Goal: Task Accomplishment & Management: Use online tool/utility

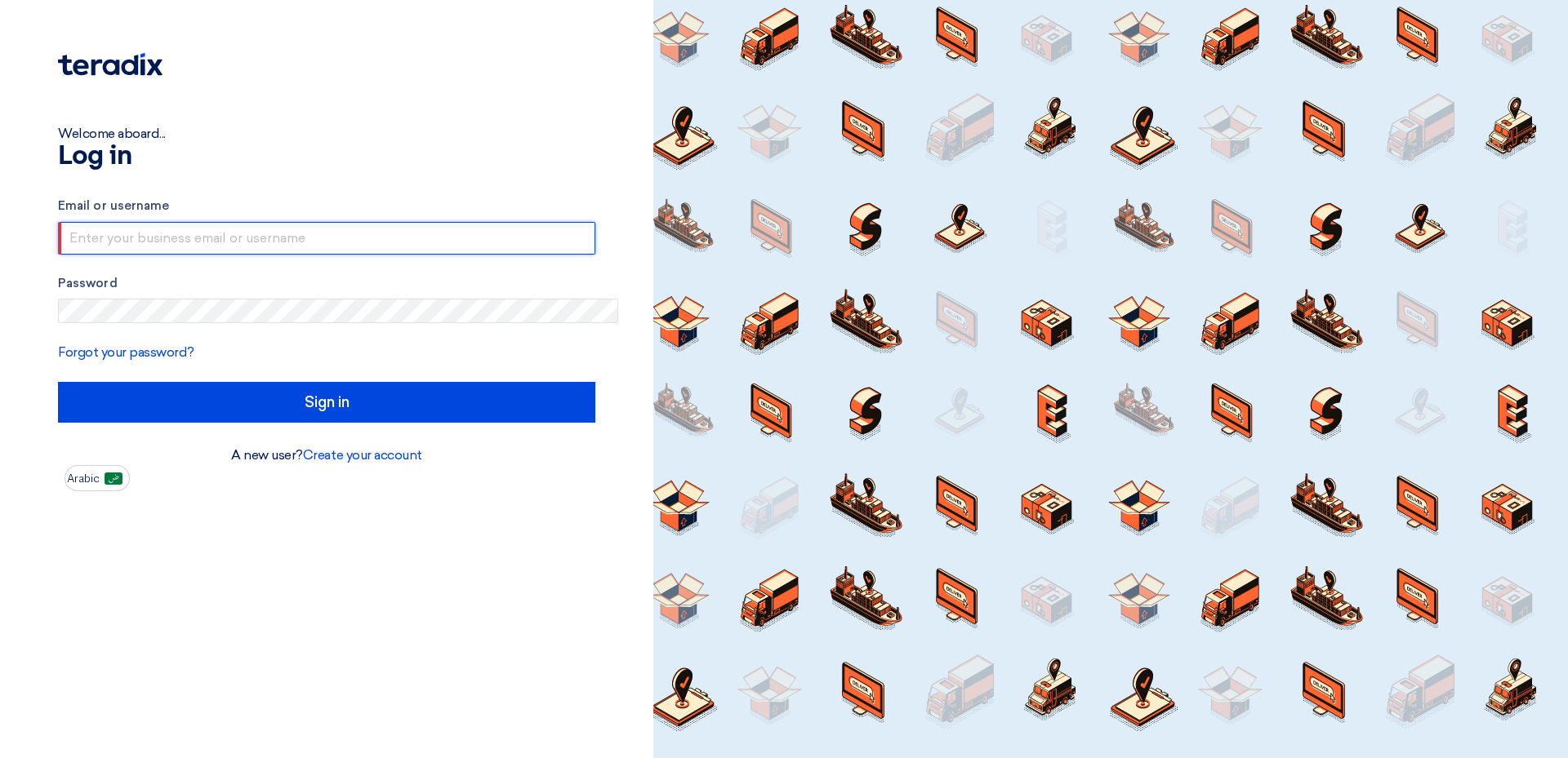
click at [445, 222] on input "text" at bounding box center [326, 238] width 537 height 32
type input "[PERSON_NAME][EMAIL_ADDRESS][DOMAIN_NAME]"
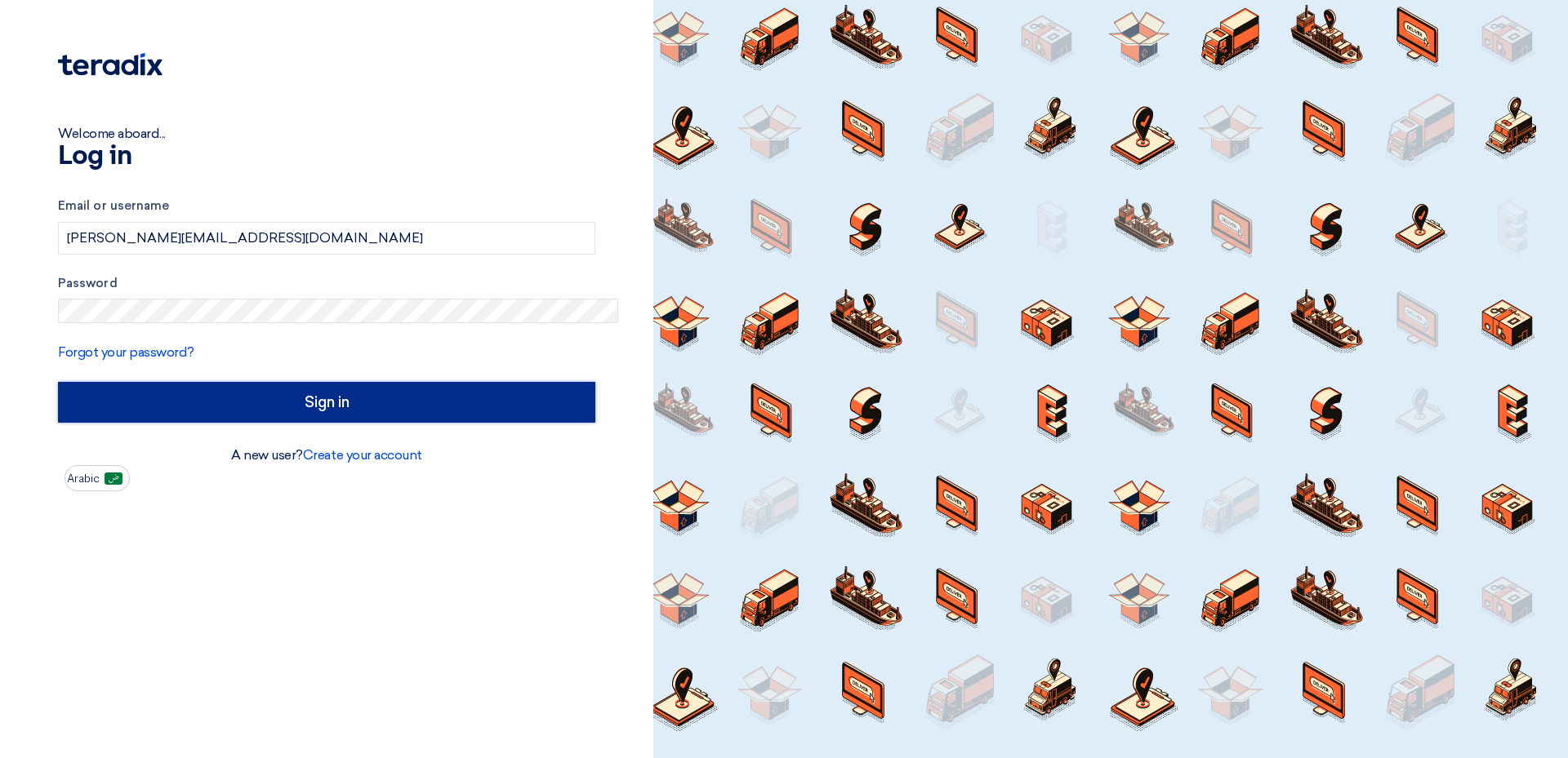
click at [305, 382] on input "Sign in" at bounding box center [326, 402] width 537 height 41
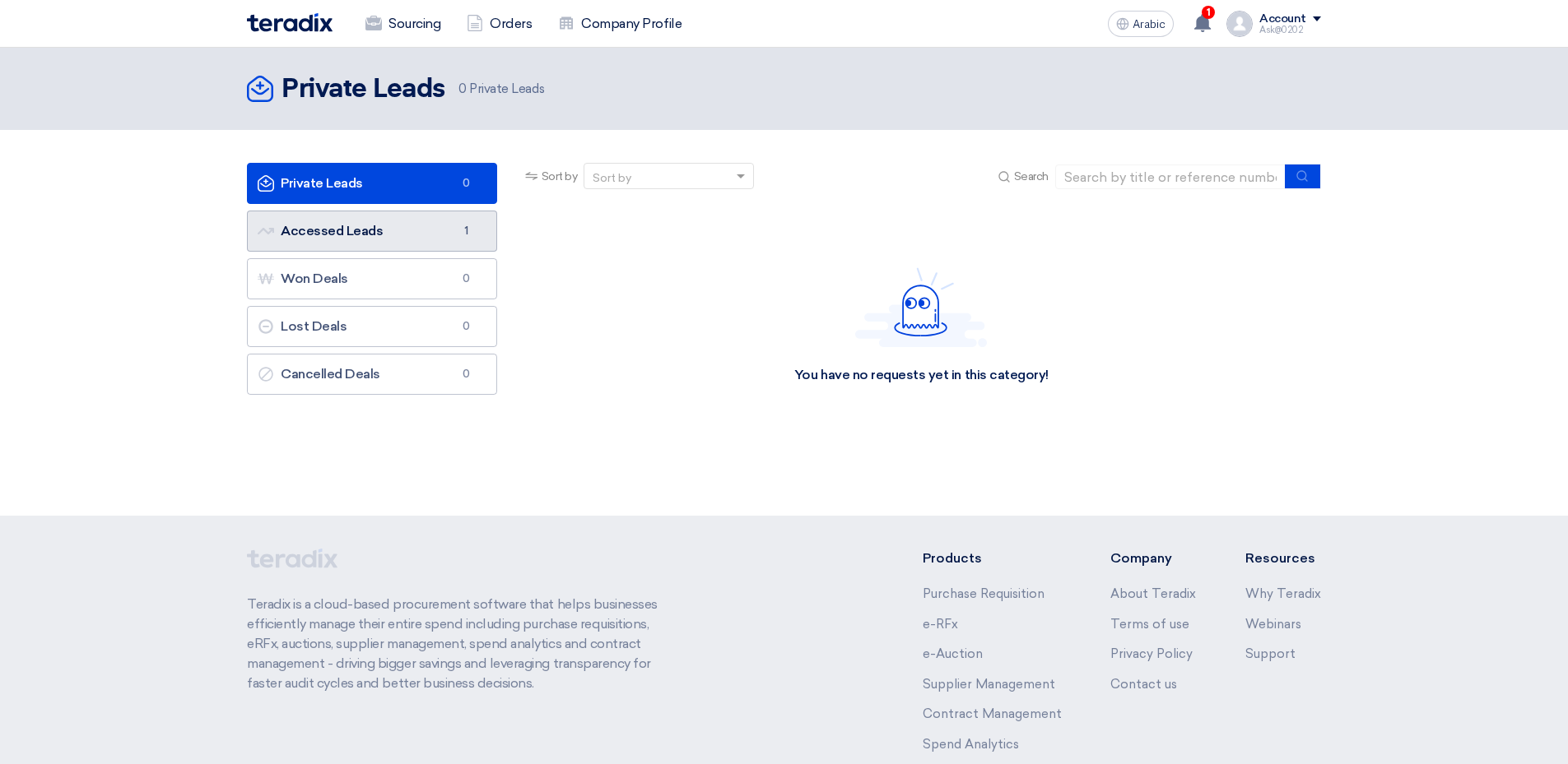
click at [486, 211] on link "Accessed Leads Accessed Leads 1" at bounding box center [371, 231] width 250 height 41
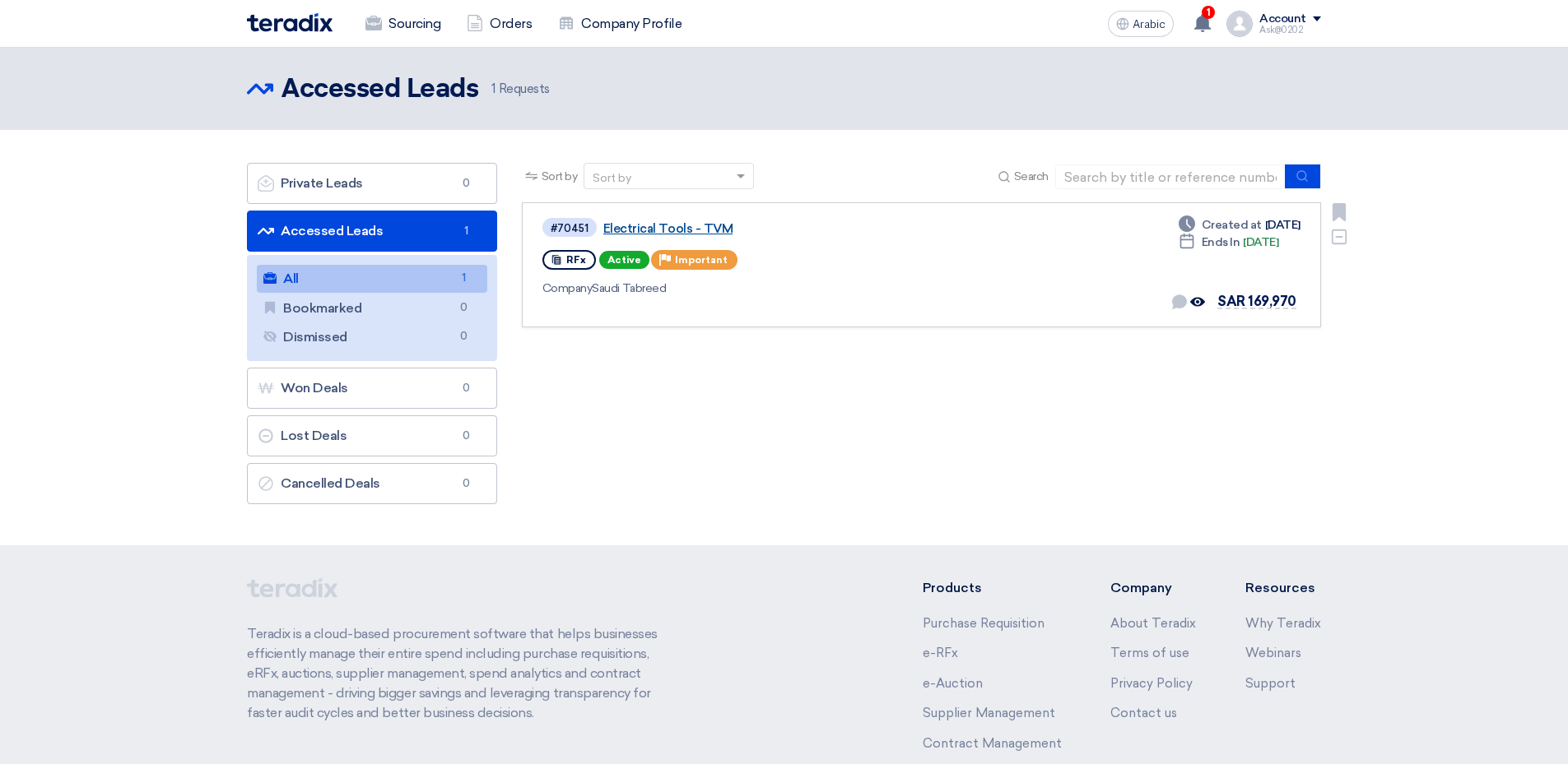
click at [713, 221] on link "Electrical Tools - TVM" at bounding box center [809, 228] width 411 height 15
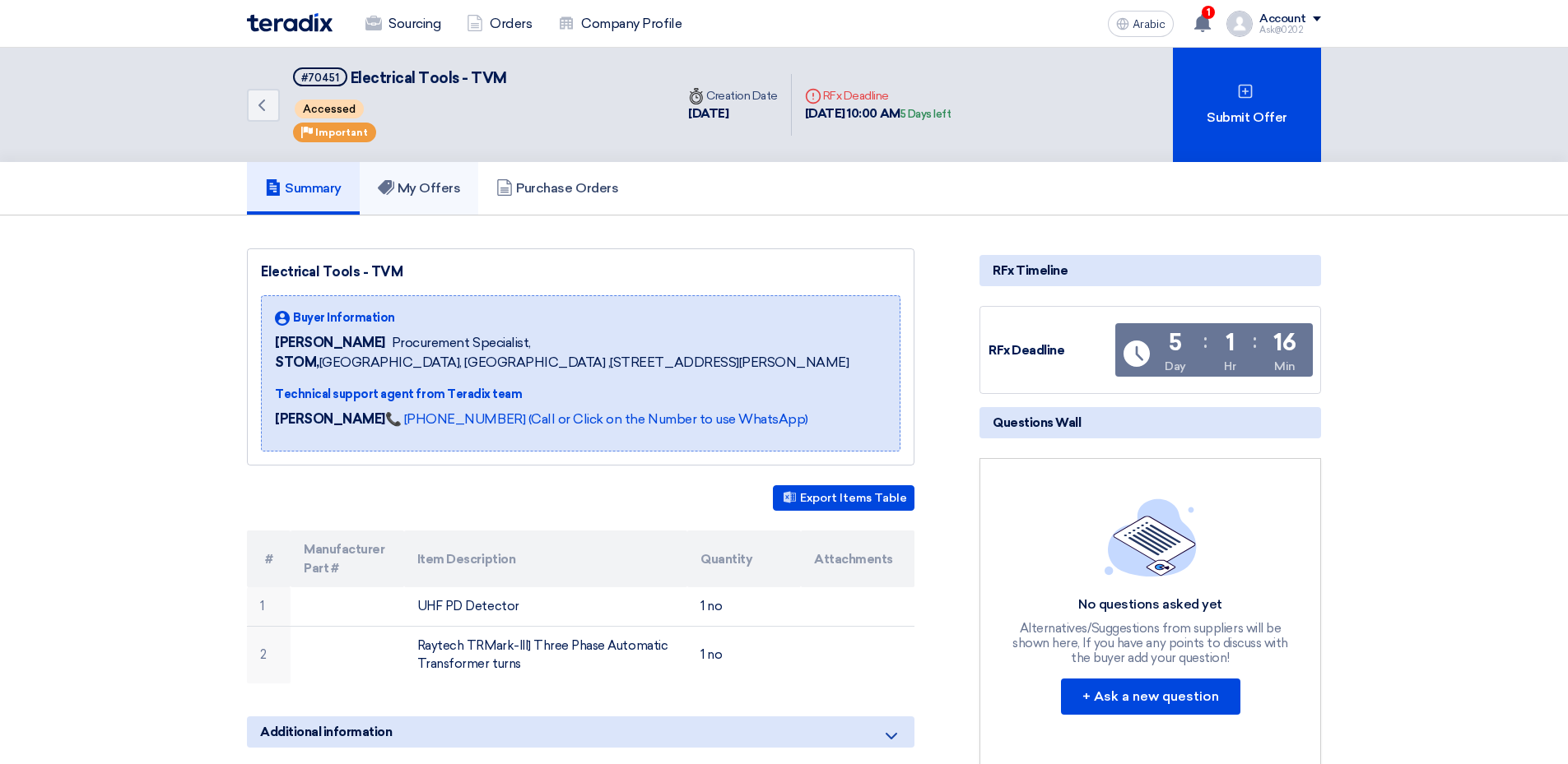
click at [460, 180] on font "My Offers" at bounding box center [429, 188] width 63 height 16
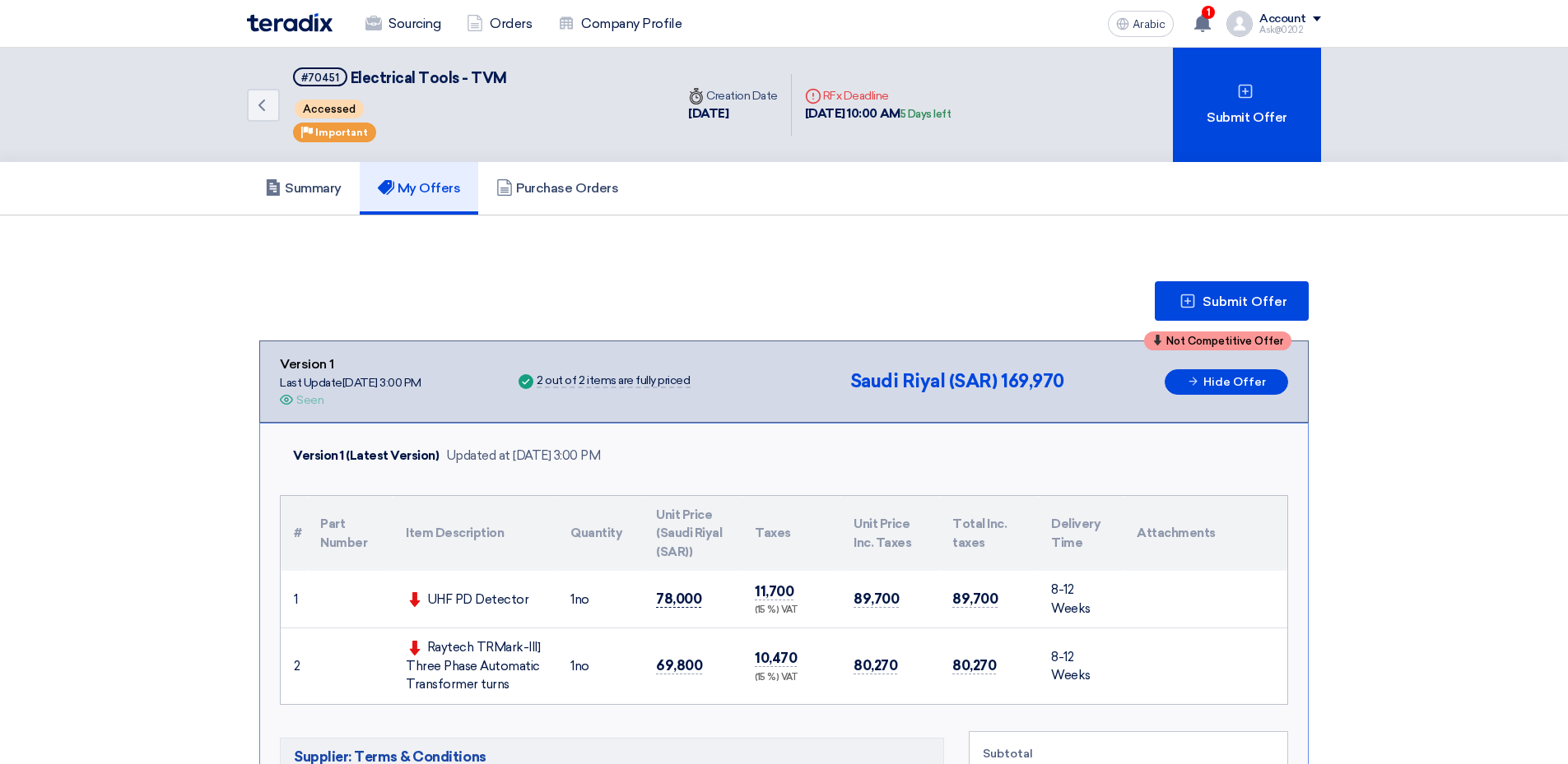
click at [701, 590] on span "78,000" at bounding box center [678, 599] width 45 height 18
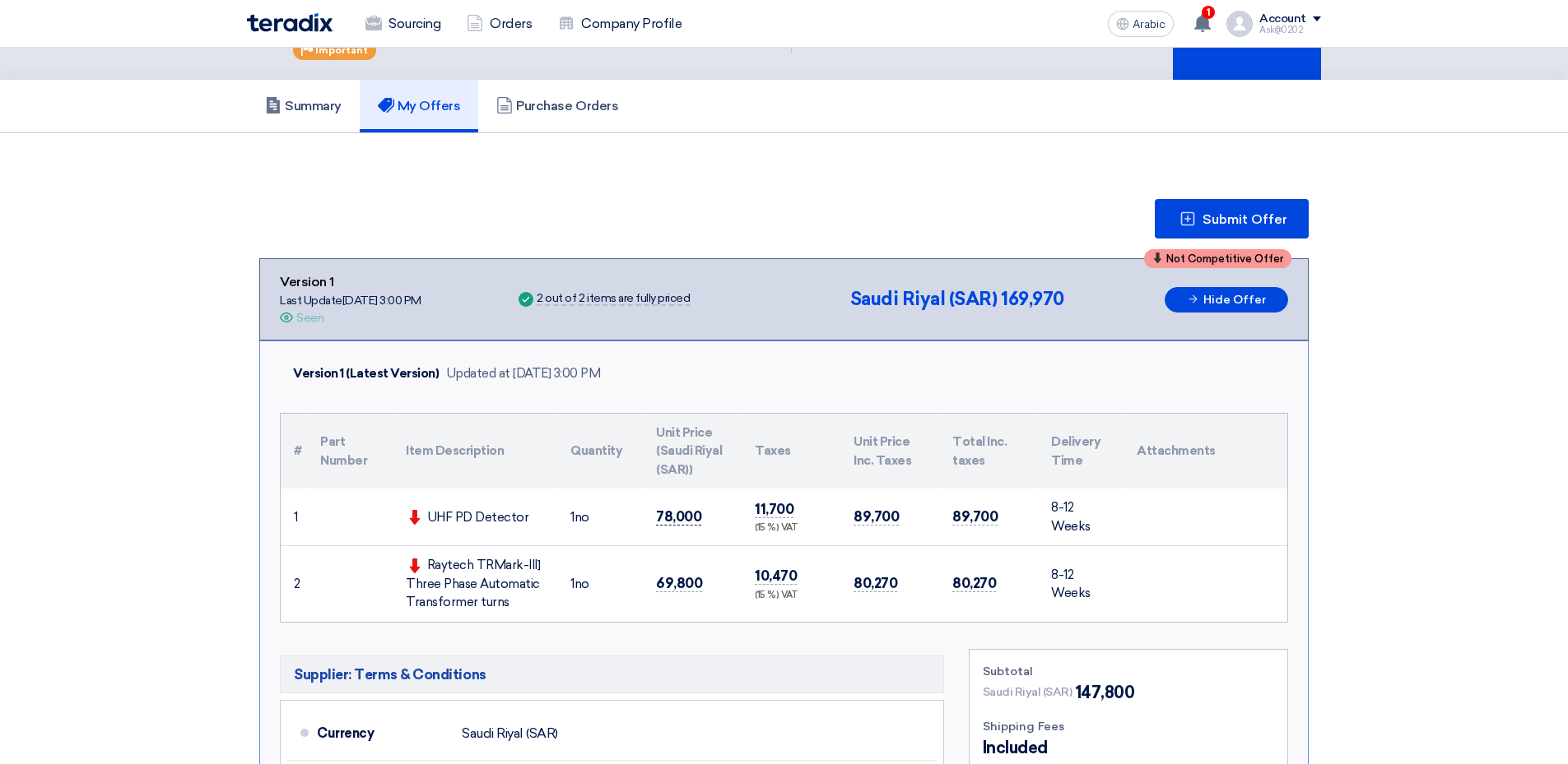
click at [701, 509] on span "78,000" at bounding box center [678, 517] width 45 height 18
click at [702, 576] on span "69,800" at bounding box center [679, 584] width 46 height 18
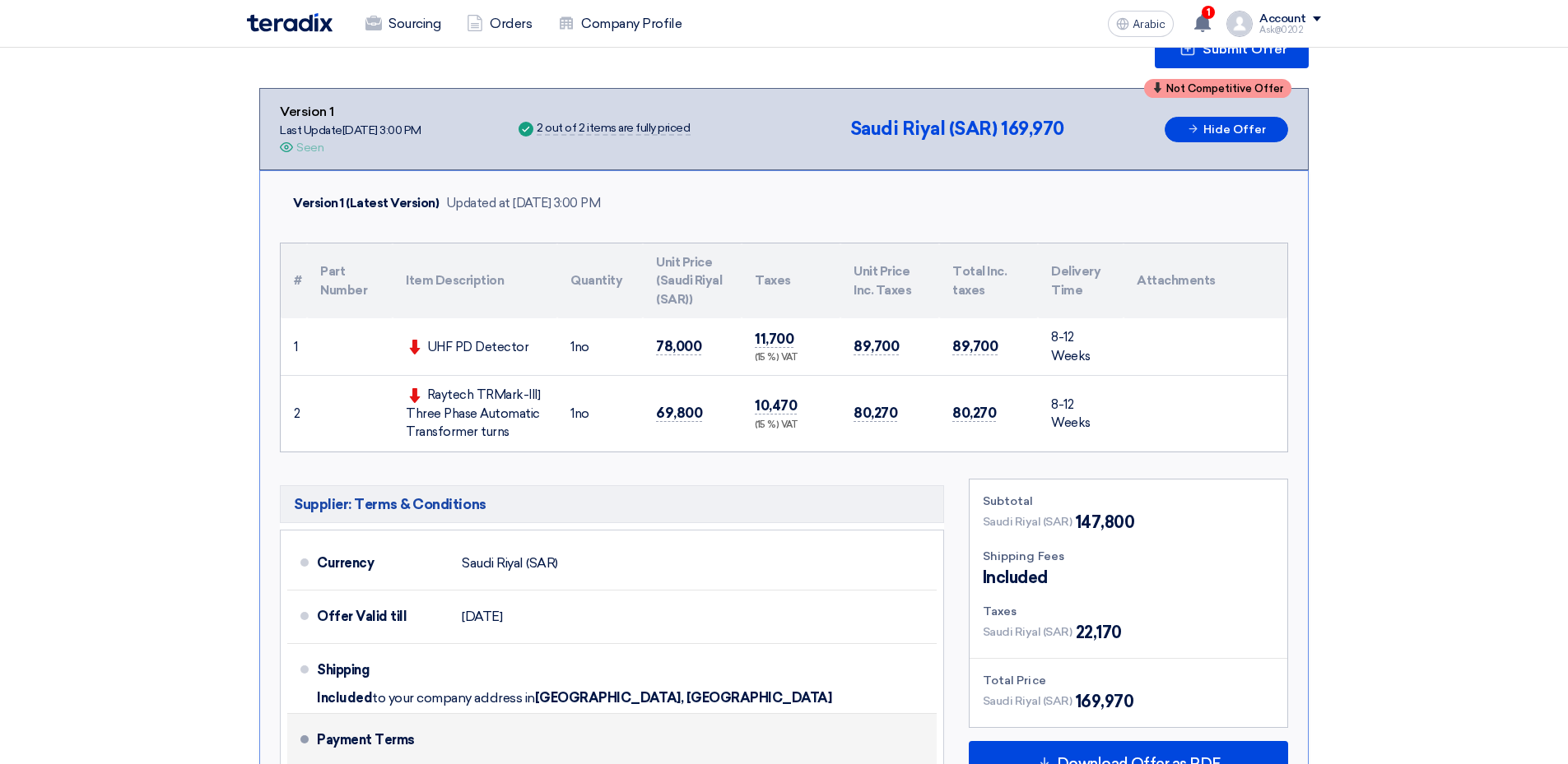
scroll to position [0, 0]
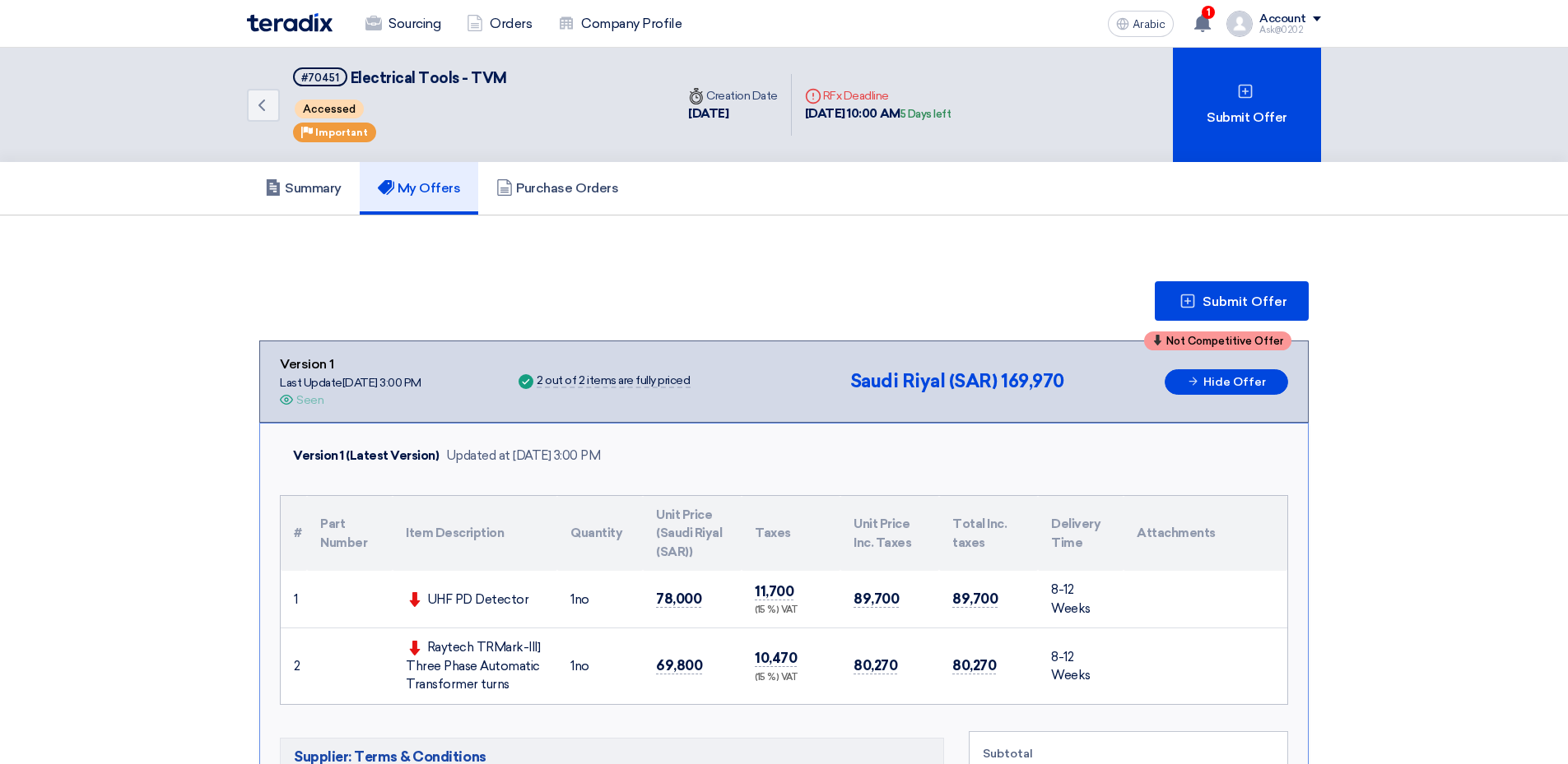
click at [529, 592] on font "UHF PD Detector" at bounding box center [478, 600] width 102 height 15
drag, startPoint x: 547, startPoint y: 445, endPoint x: 654, endPoint y: 443, distance: 107.0
click at [642, 571] on td "1 no" at bounding box center [600, 600] width 85 height 58
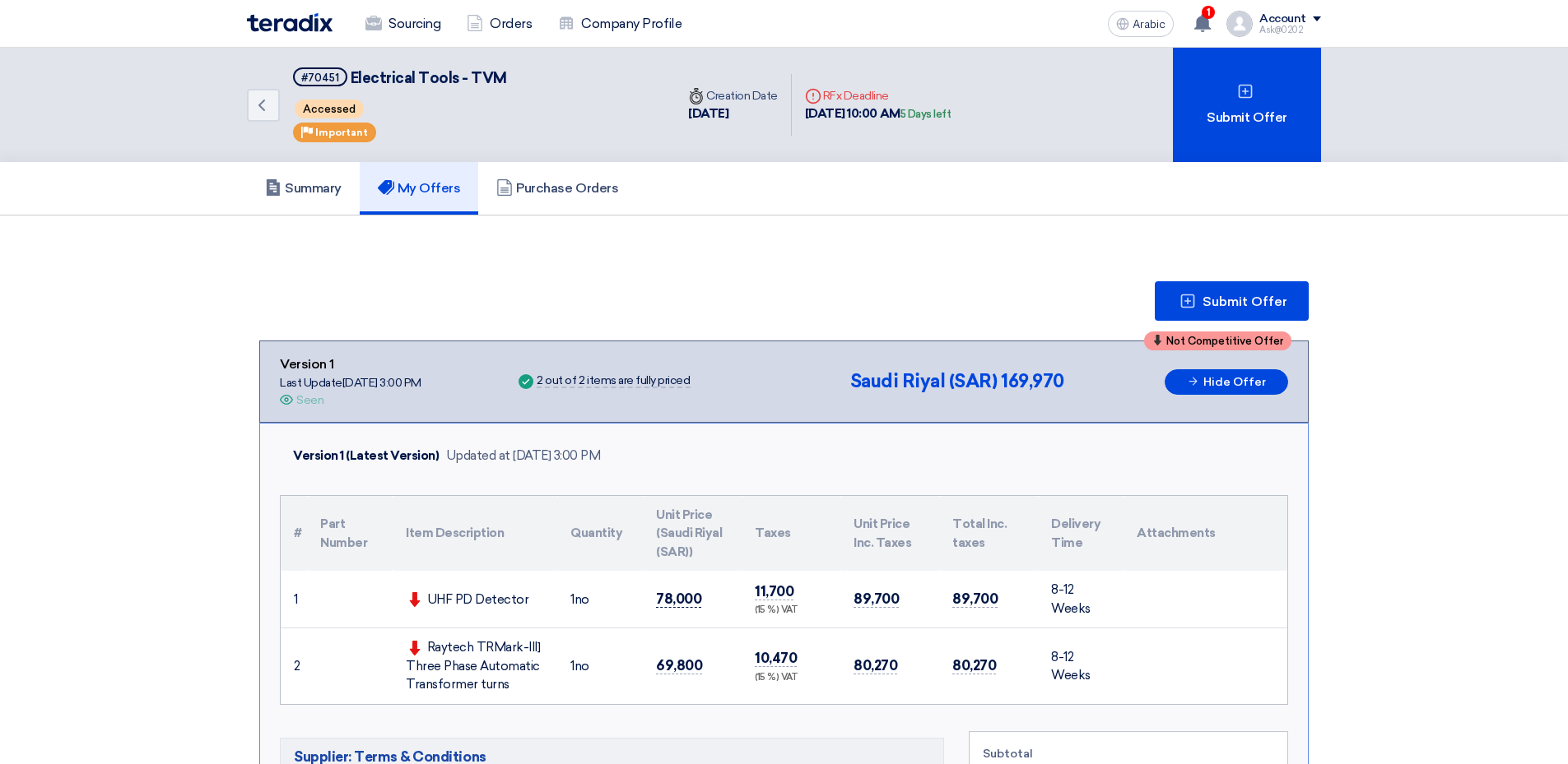
click at [701, 590] on span "78,000" at bounding box center [678, 599] width 45 height 18
click at [1231, 403] on section "Submit Offer Not Competitive Offer Version 1 Last Update [DATE] 3:00 PM Offer i…" at bounding box center [784, 683] width 1568 height 936
click at [618, 180] on font "Purchase Orders" at bounding box center [567, 188] width 102 height 16
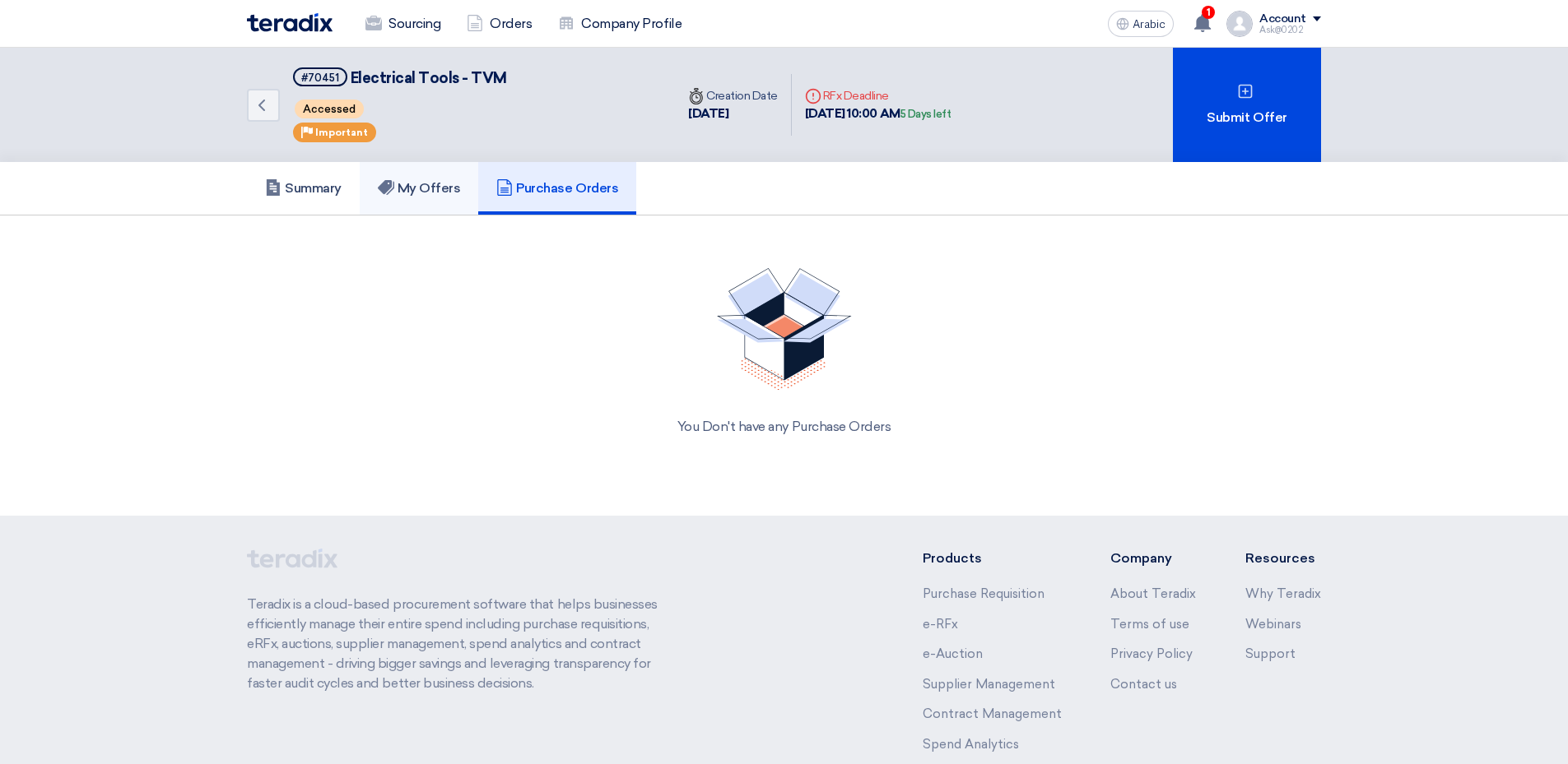
click at [460, 180] on font "My Offers" at bounding box center [429, 188] width 63 height 16
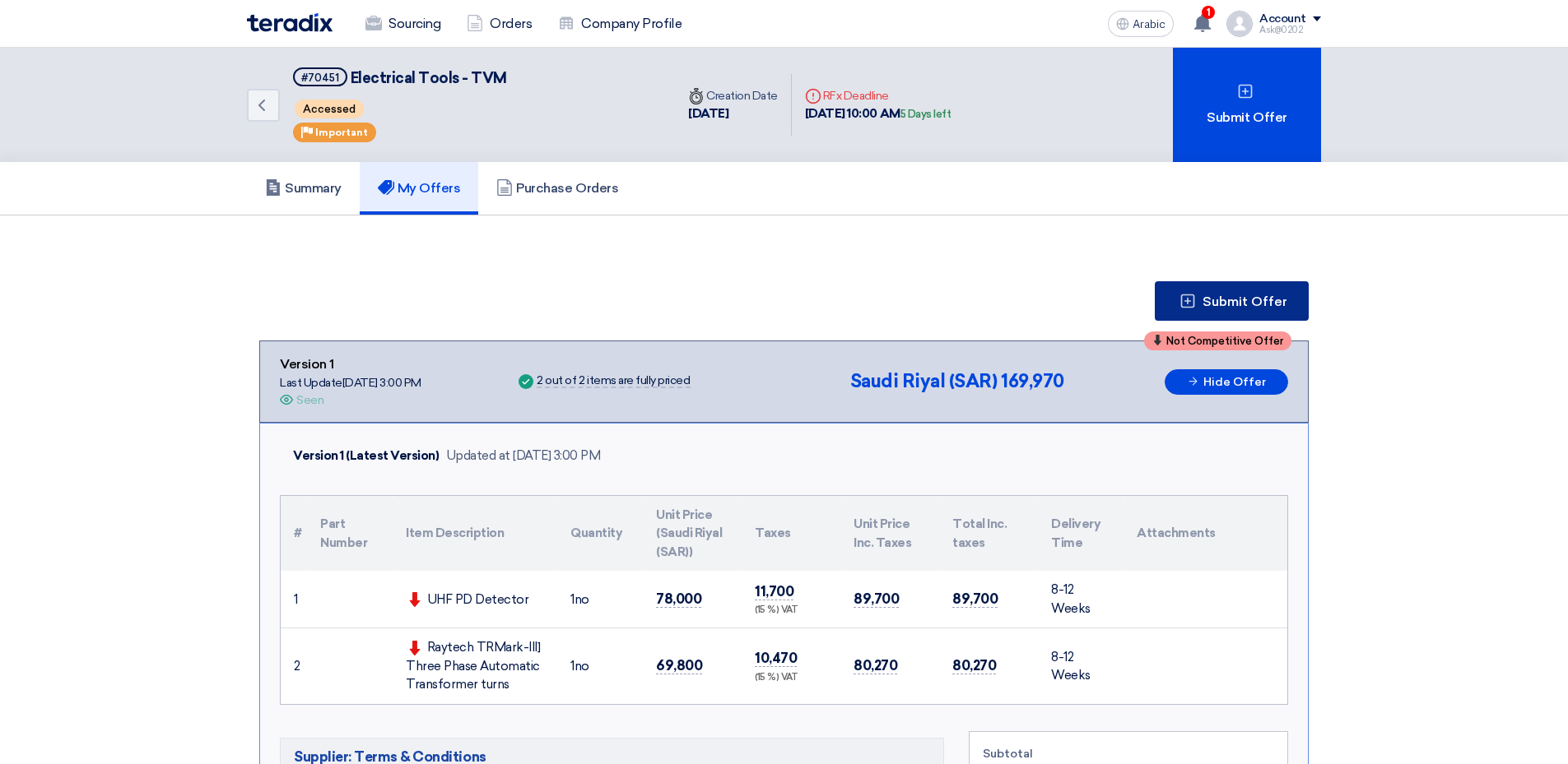
click at [1202, 295] on span "Submit Offer" at bounding box center [1244, 302] width 84 height 13
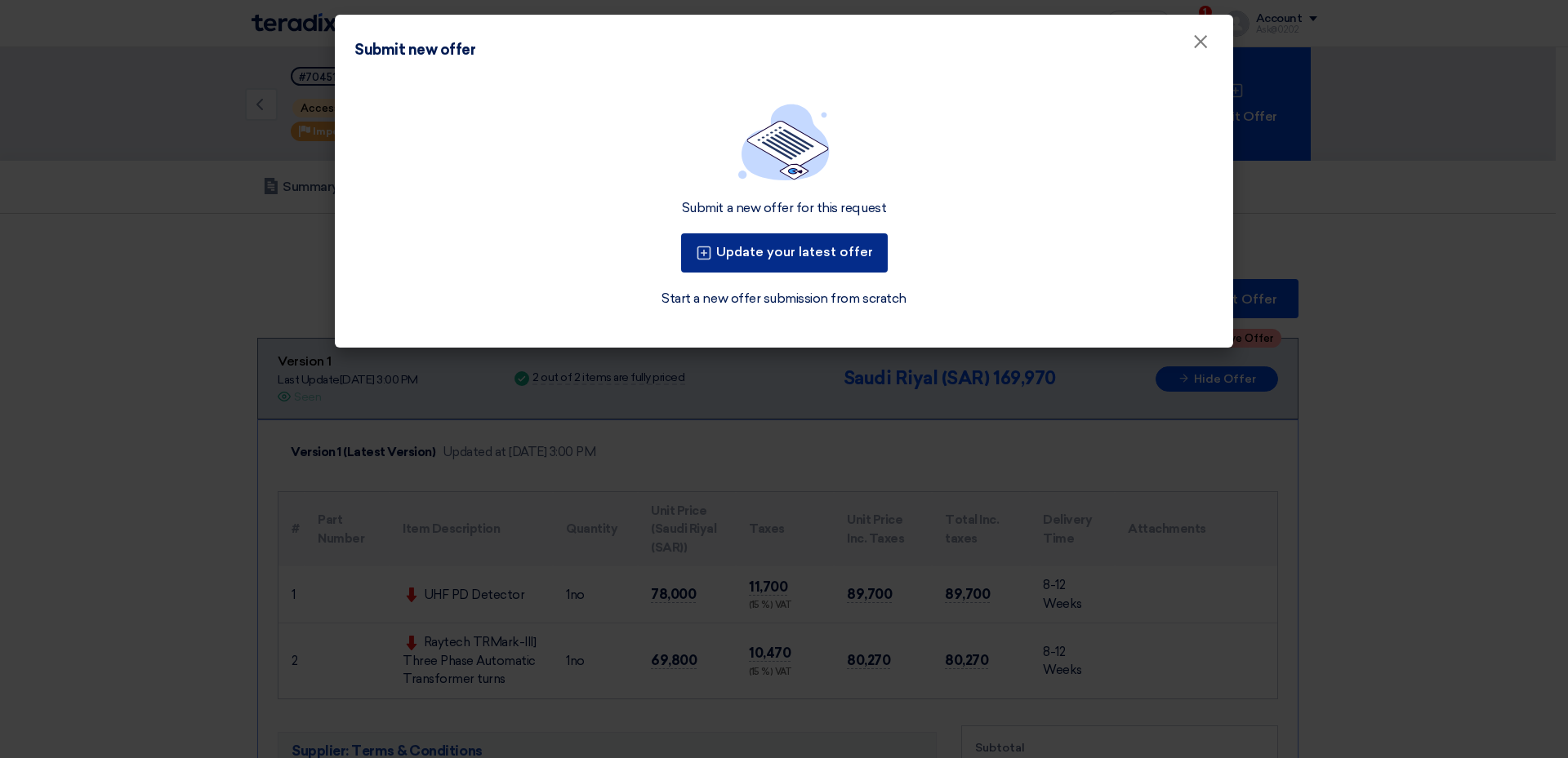
click at [806, 244] on font "Update your latest offer" at bounding box center [794, 251] width 157 height 16
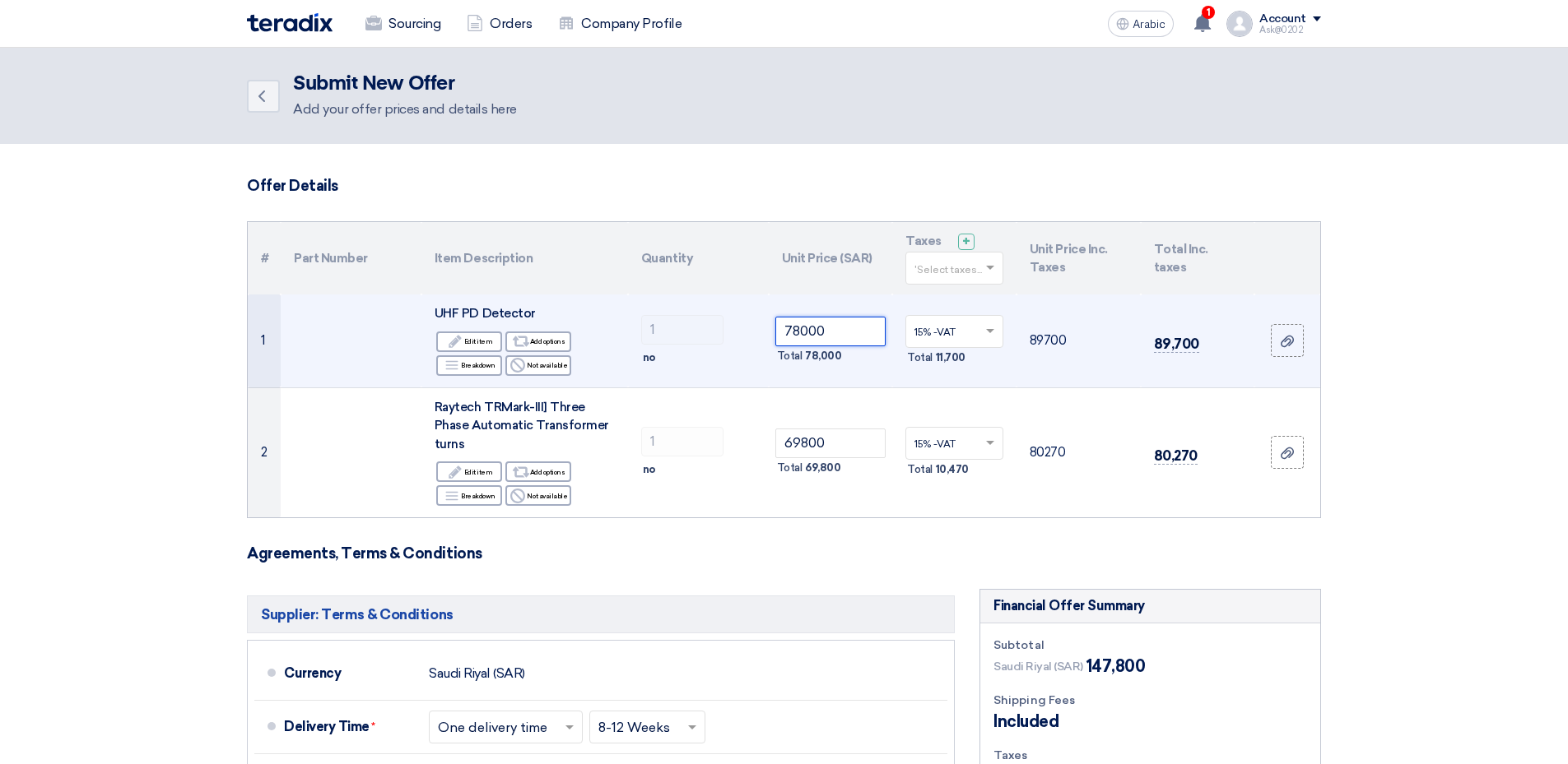
click at [819, 317] on input "78000" at bounding box center [831, 331] width 111 height 30
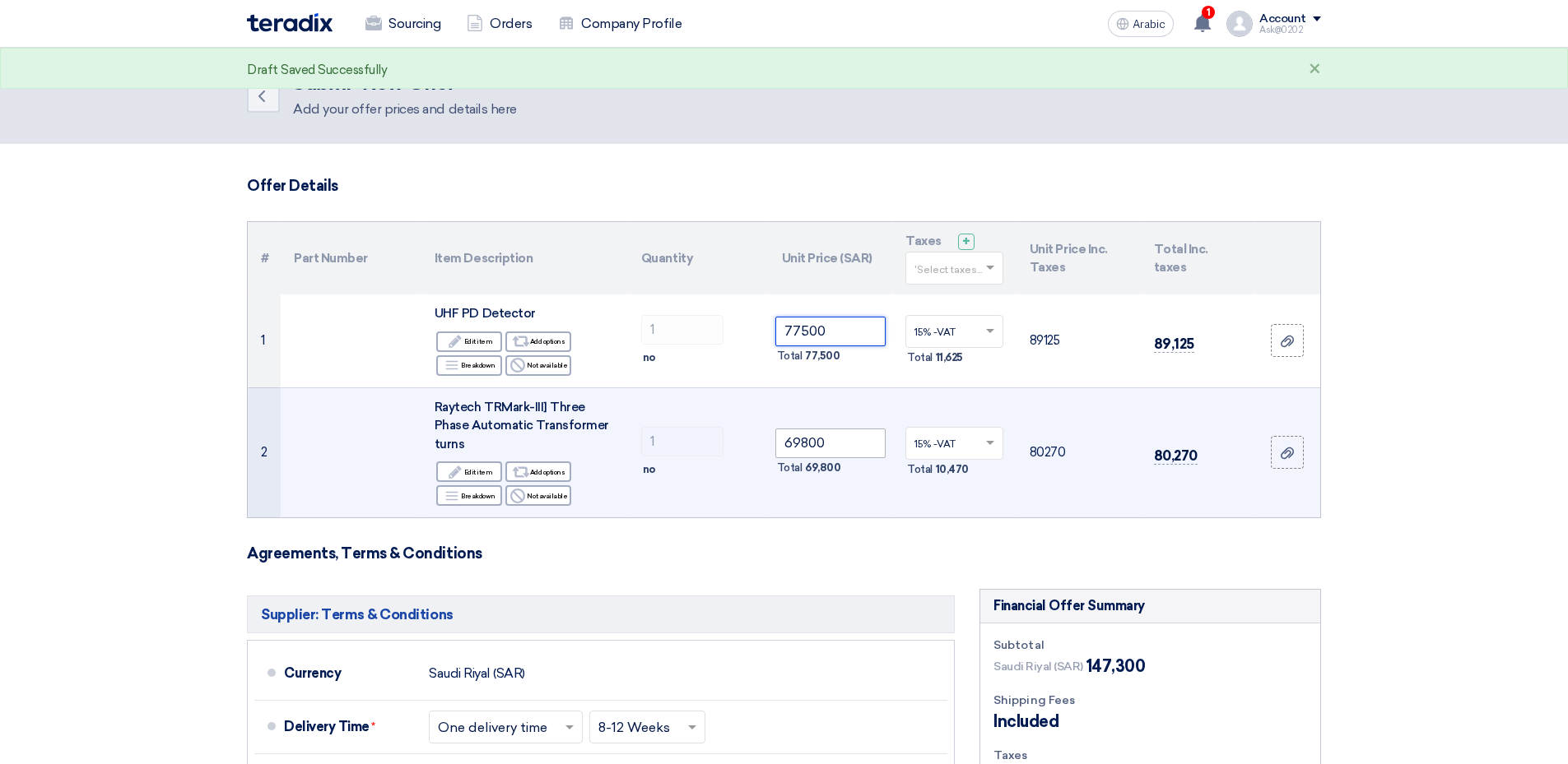
type input "77500"
drag, startPoint x: 801, startPoint y: 336, endPoint x: 816, endPoint y: 338, distance: 15.1
click at [802, 429] on input "69800" at bounding box center [831, 444] width 111 height 30
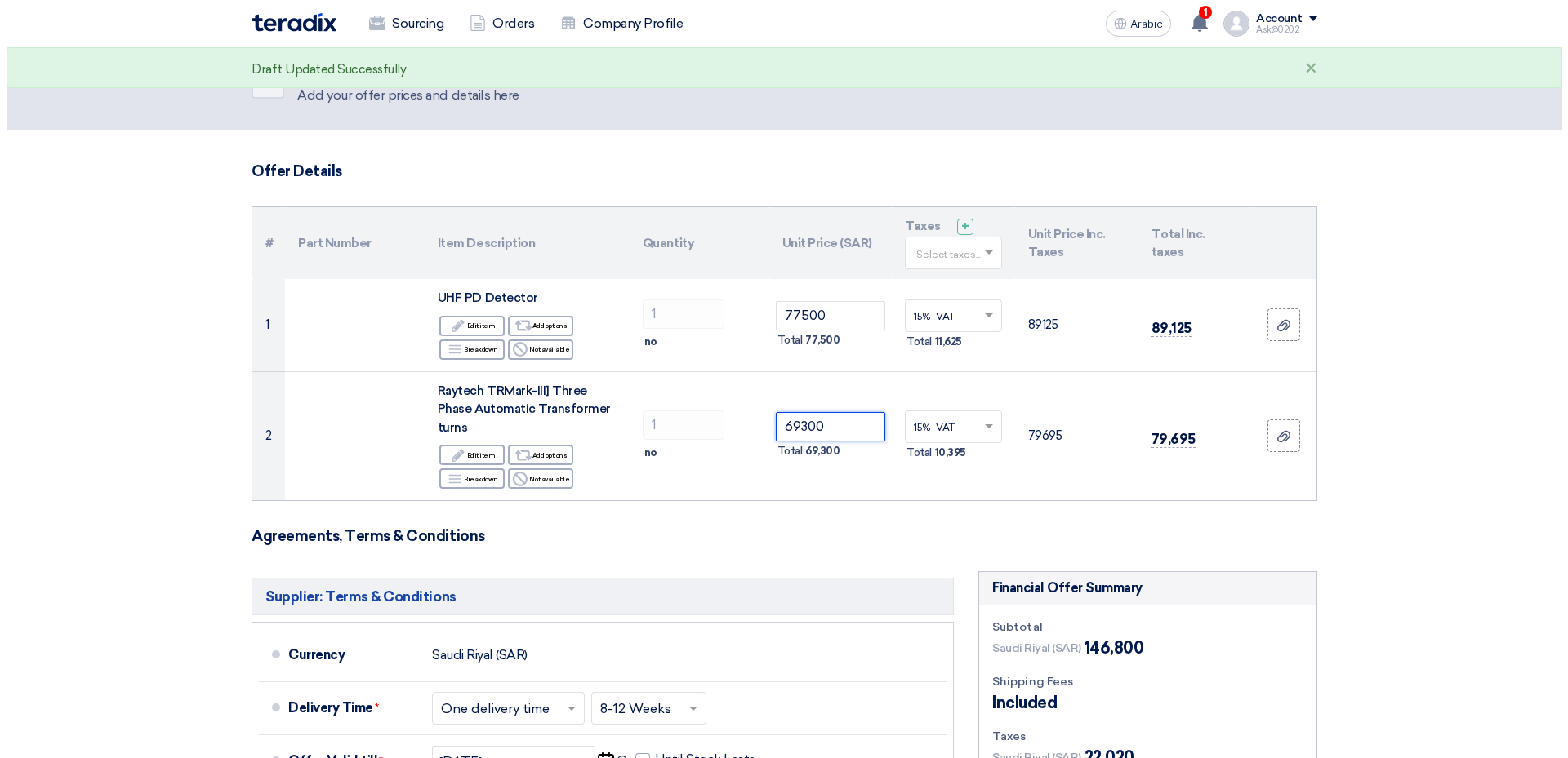
scroll to position [402, 0]
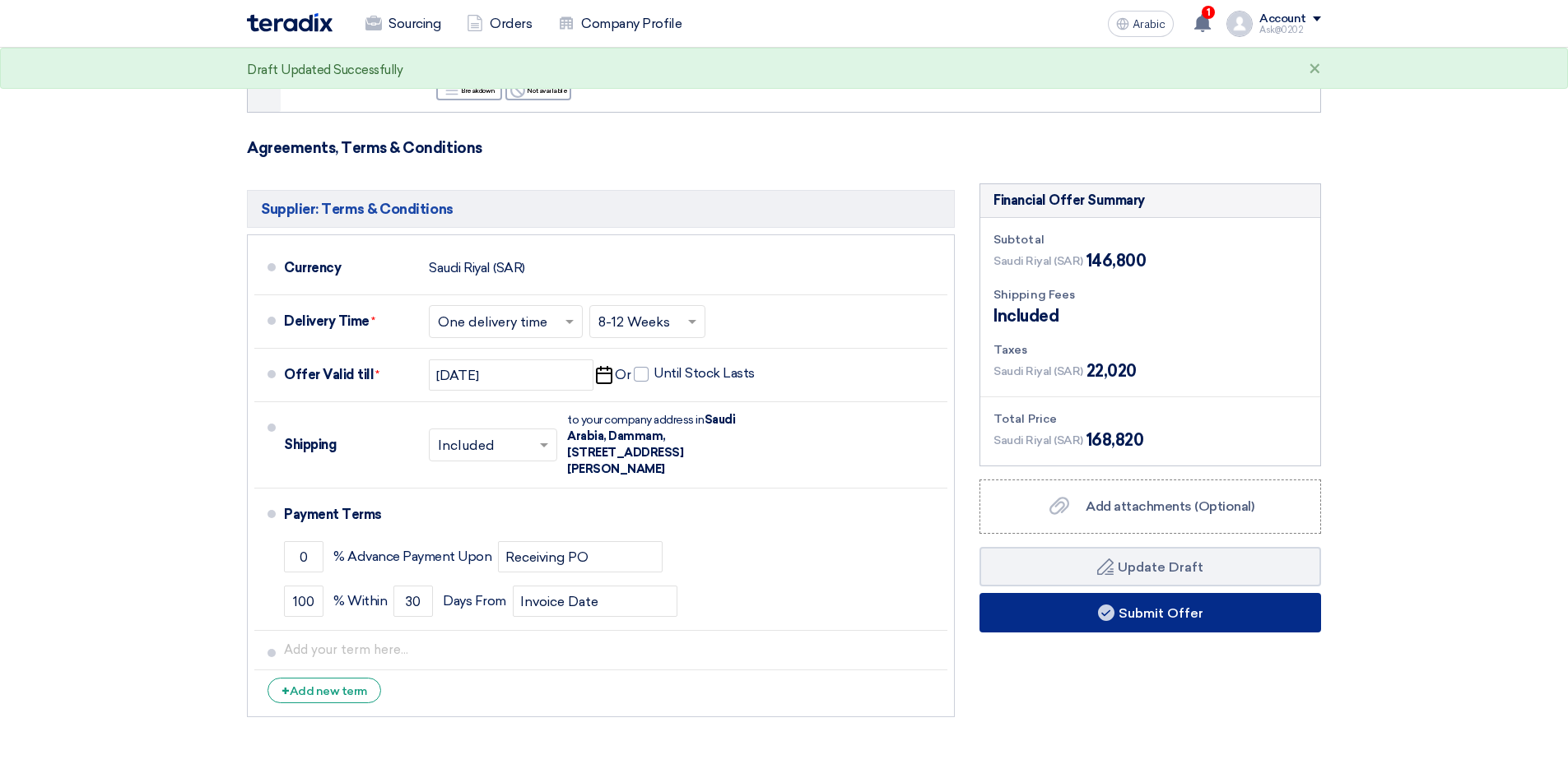
type input "69300"
click at [1119, 605] on font "Submit Offer" at bounding box center [1160, 613] width 84 height 16
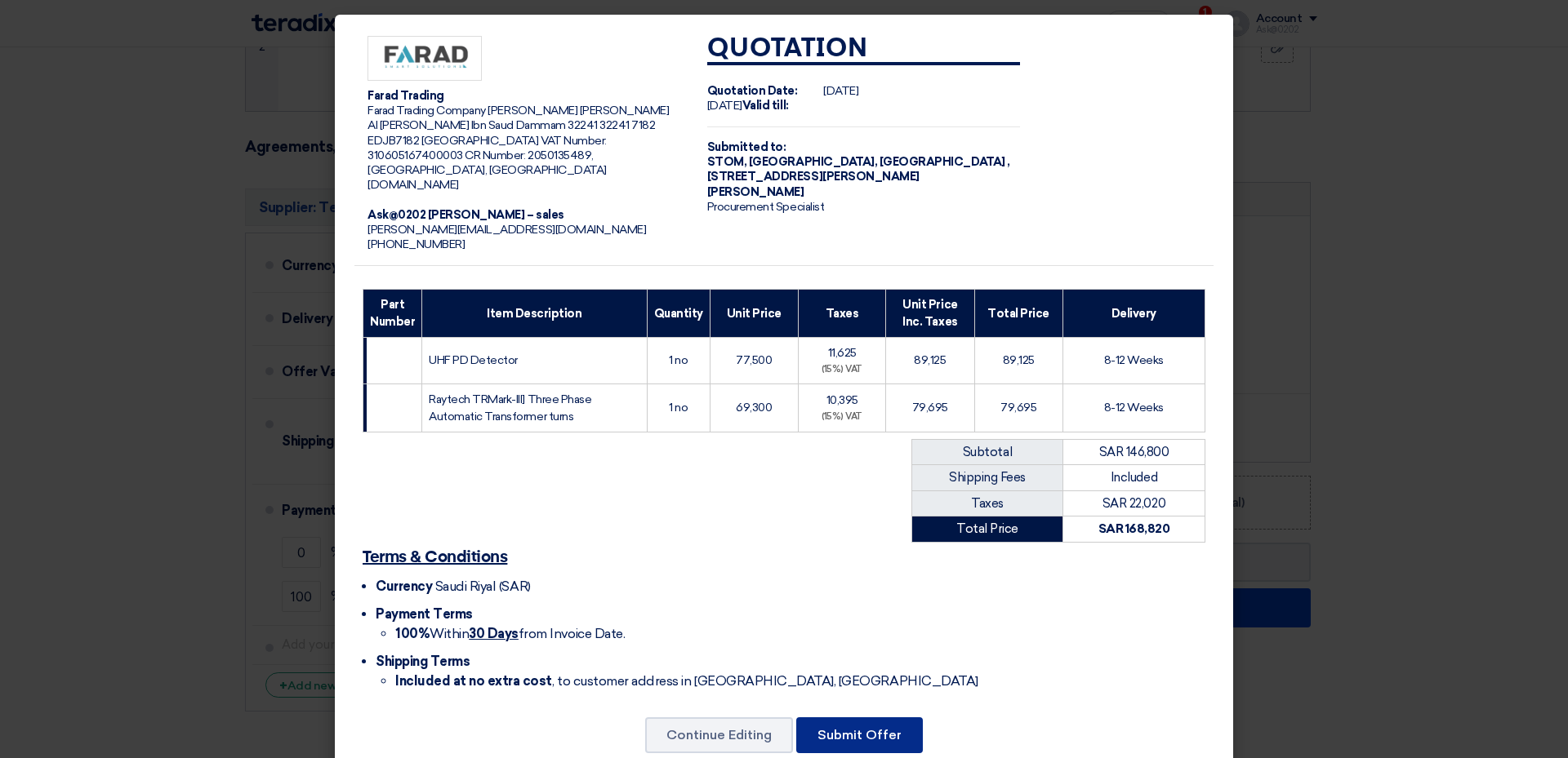
click at [822, 717] on button "Submit Offer" at bounding box center [859, 735] width 126 height 36
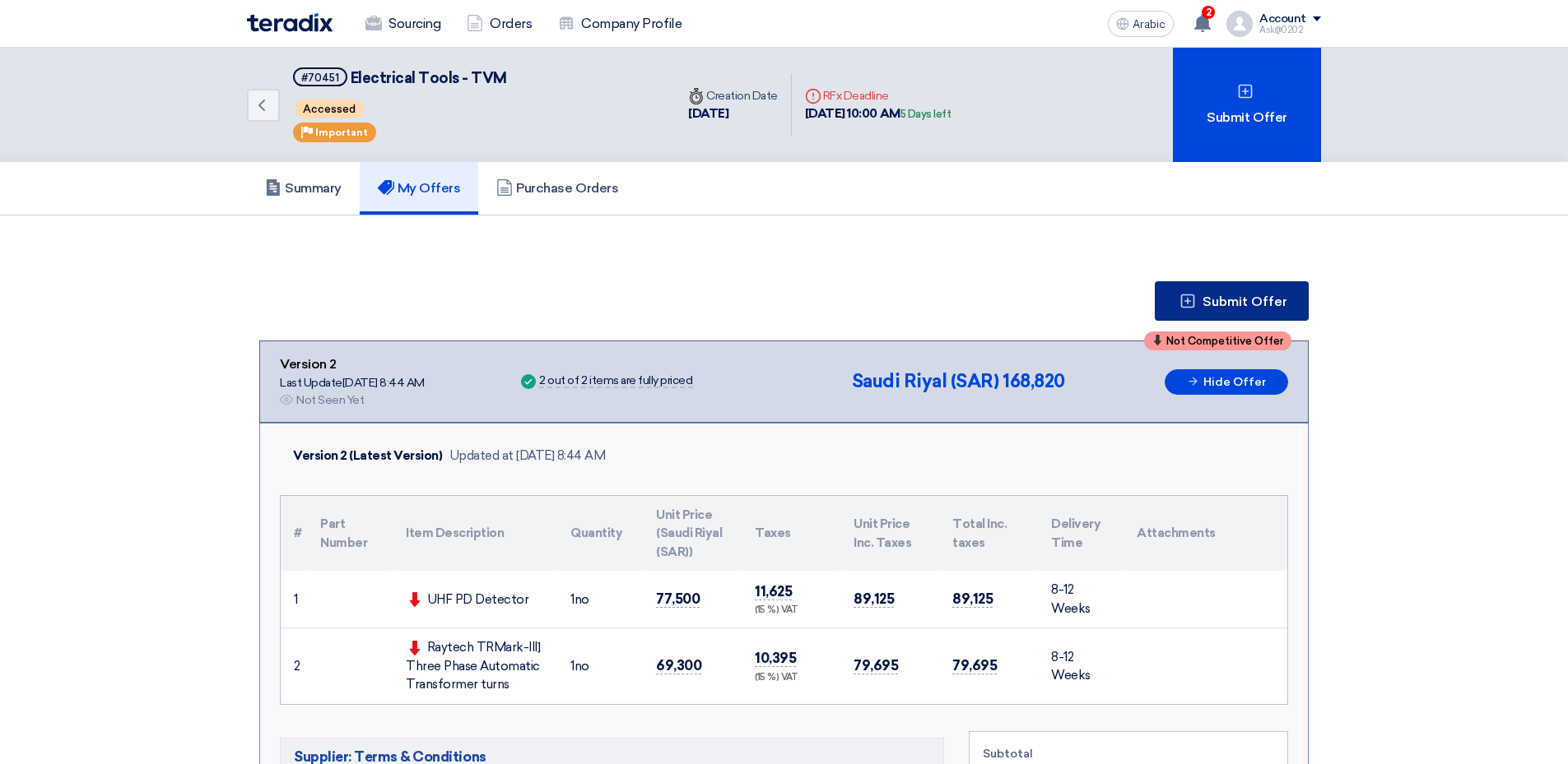
click at [1202, 295] on span "Submit Offer" at bounding box center [1244, 302] width 84 height 13
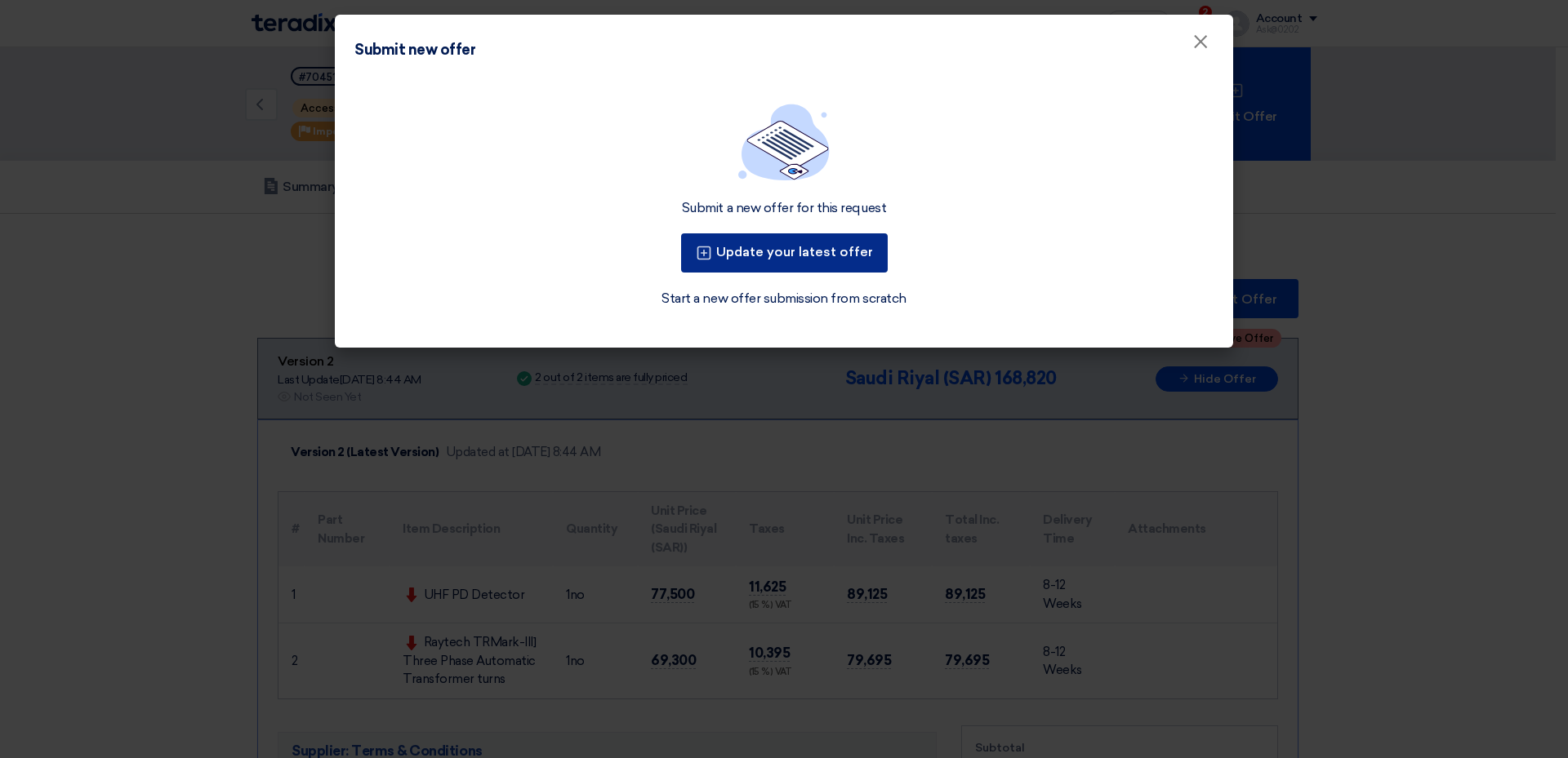
click at [823, 244] on font "Update your latest offer" at bounding box center [794, 251] width 157 height 16
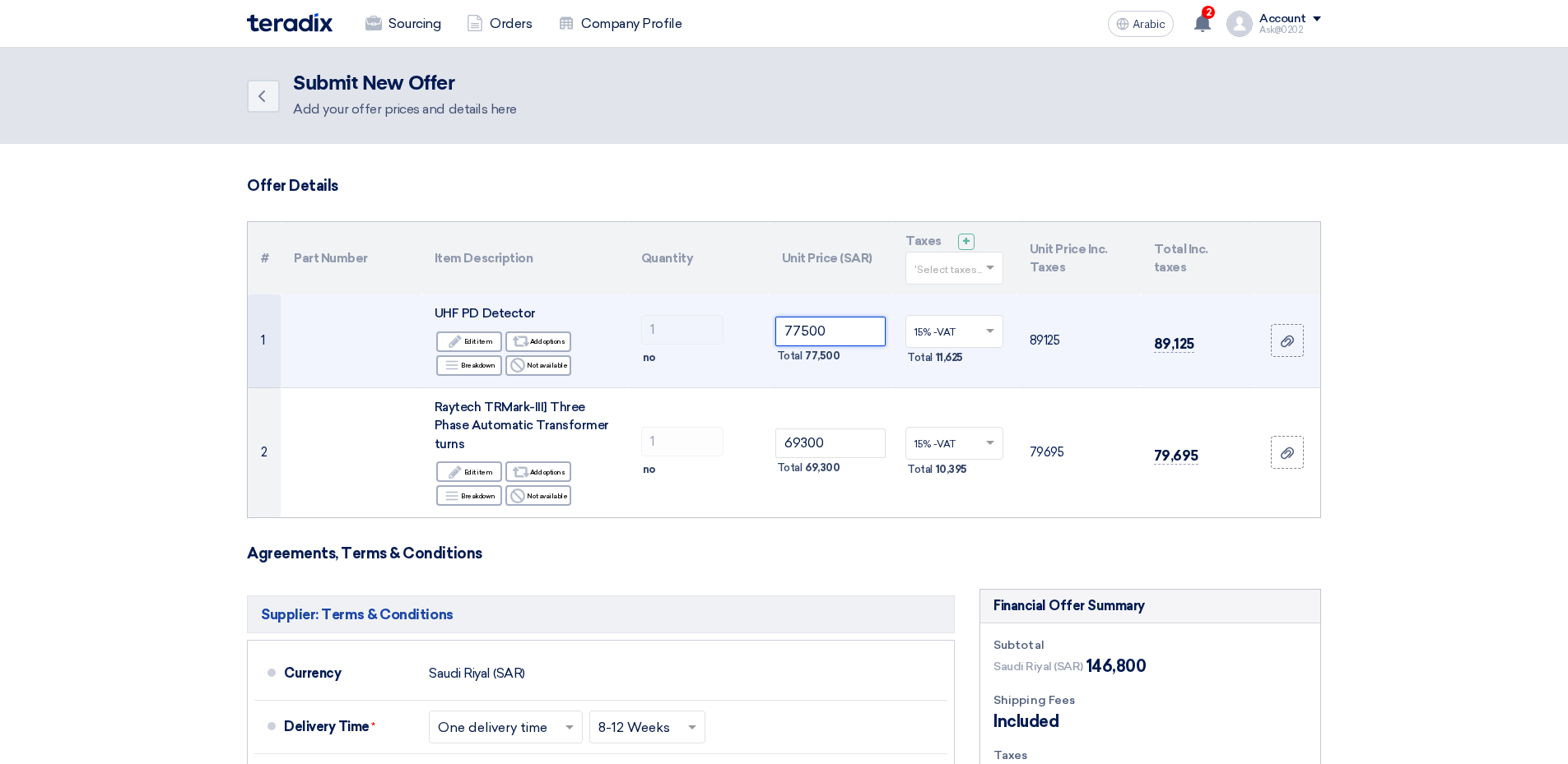
click at [800, 317] on input "77500" at bounding box center [831, 331] width 111 height 30
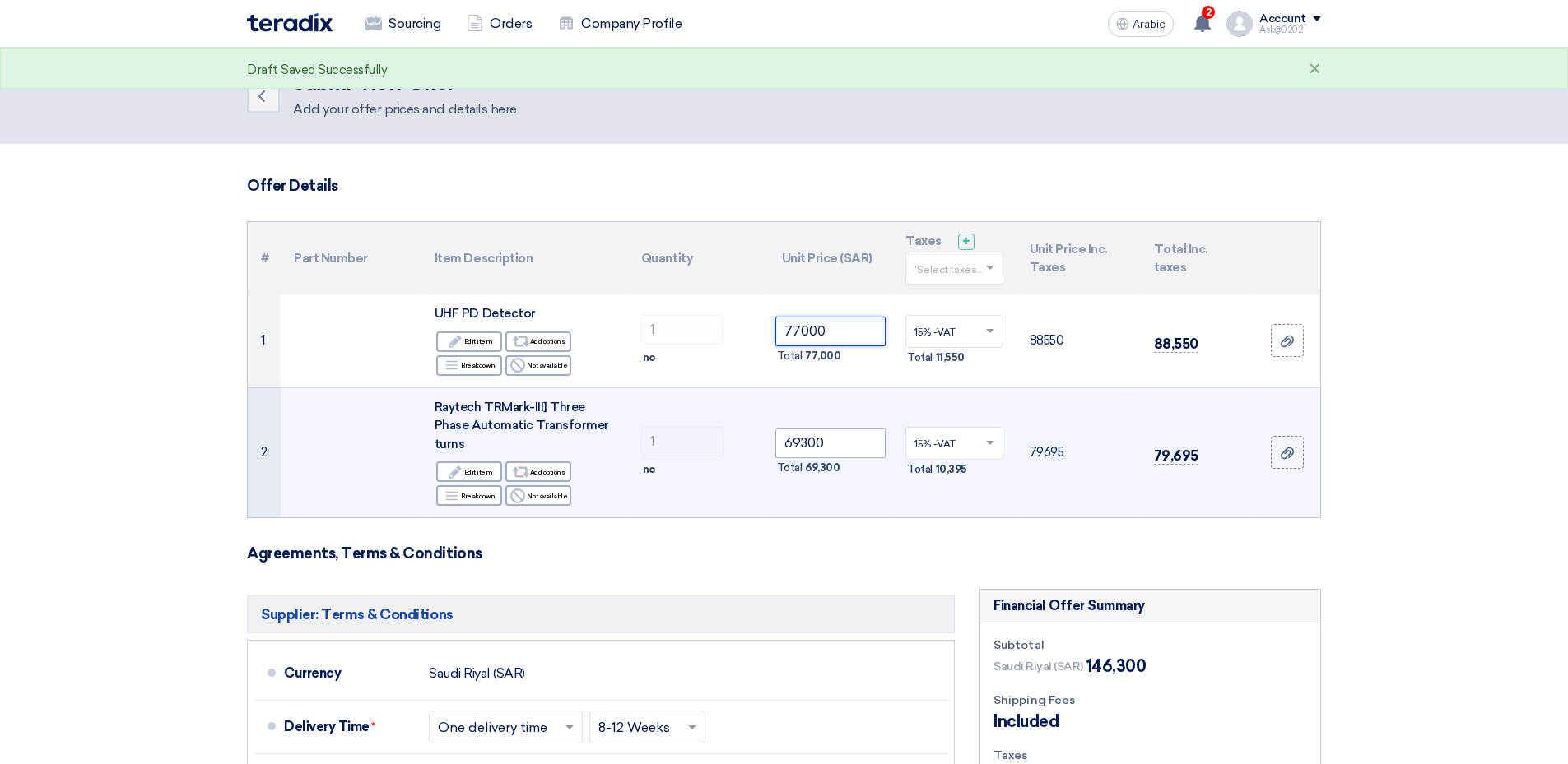
type input "77000"
click at [799, 429] on input "69300" at bounding box center [831, 444] width 111 height 30
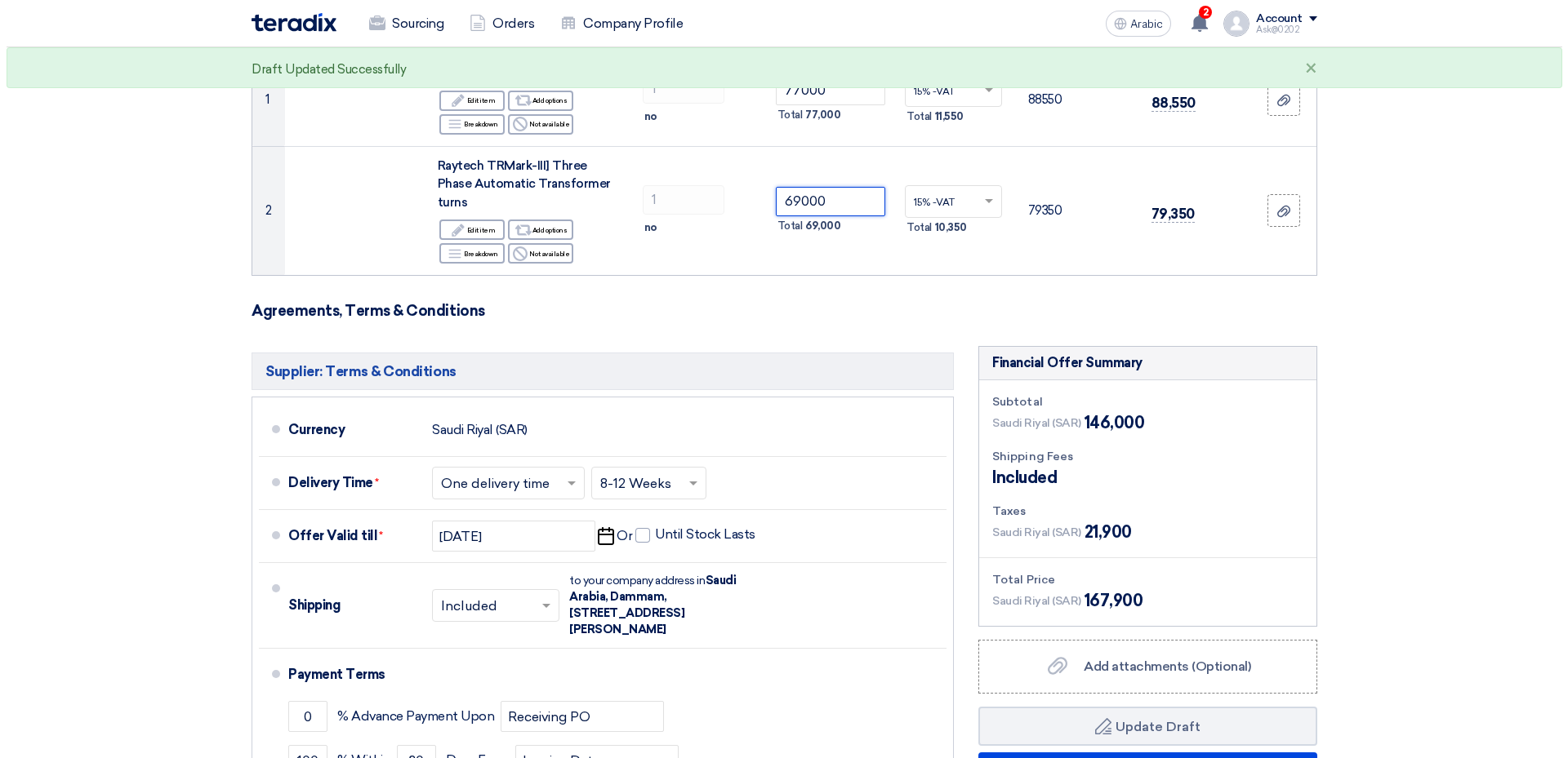
scroll to position [245, 0]
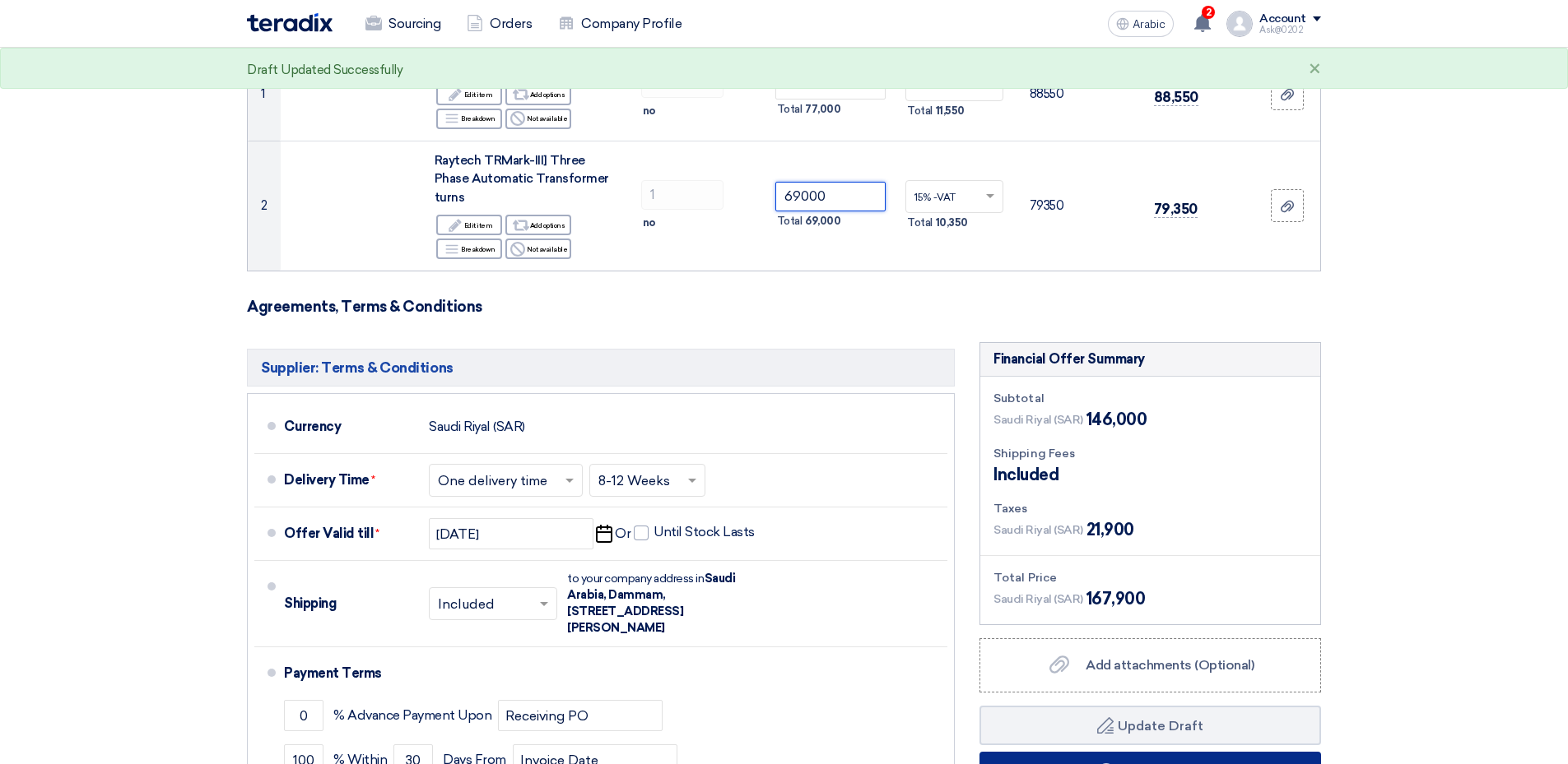
type input "69000"
click at [1119, 764] on font "Submit Offer" at bounding box center [1160, 771] width 84 height 16
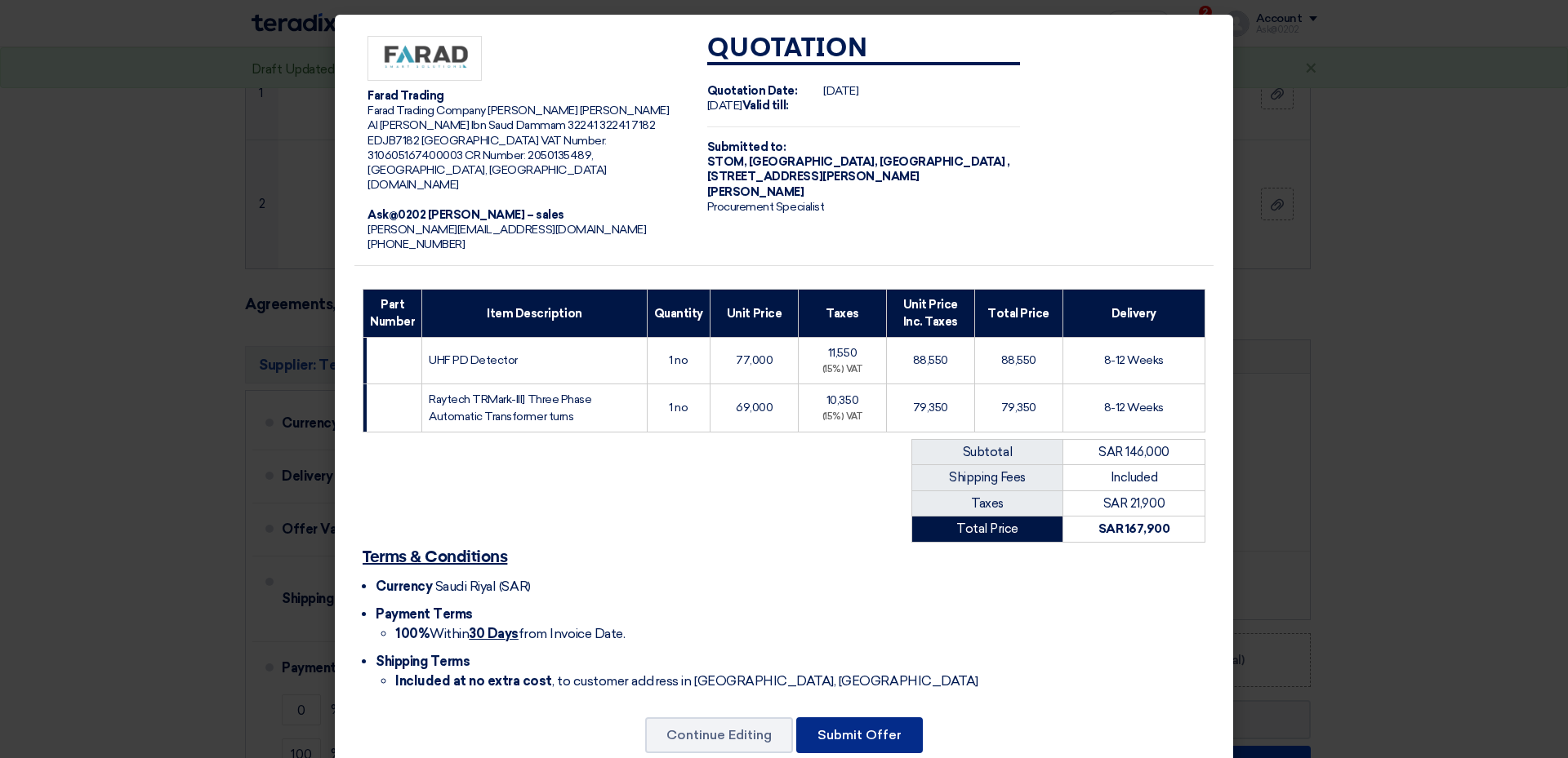
click at [864, 717] on button "Submit Offer" at bounding box center [859, 735] width 126 height 36
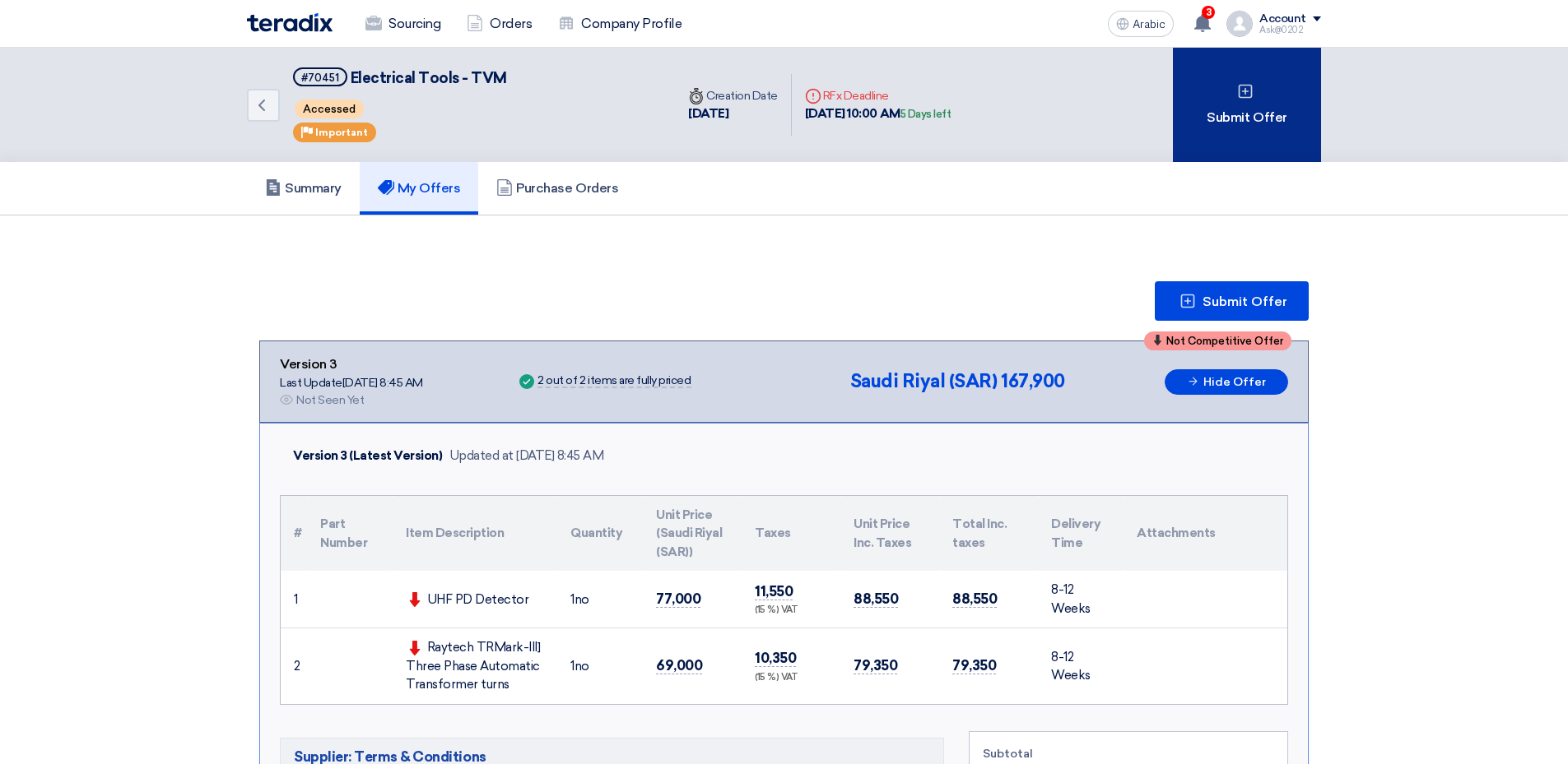
click at [1173, 78] on div "Submit Offer" at bounding box center [1247, 104] width 149 height 114
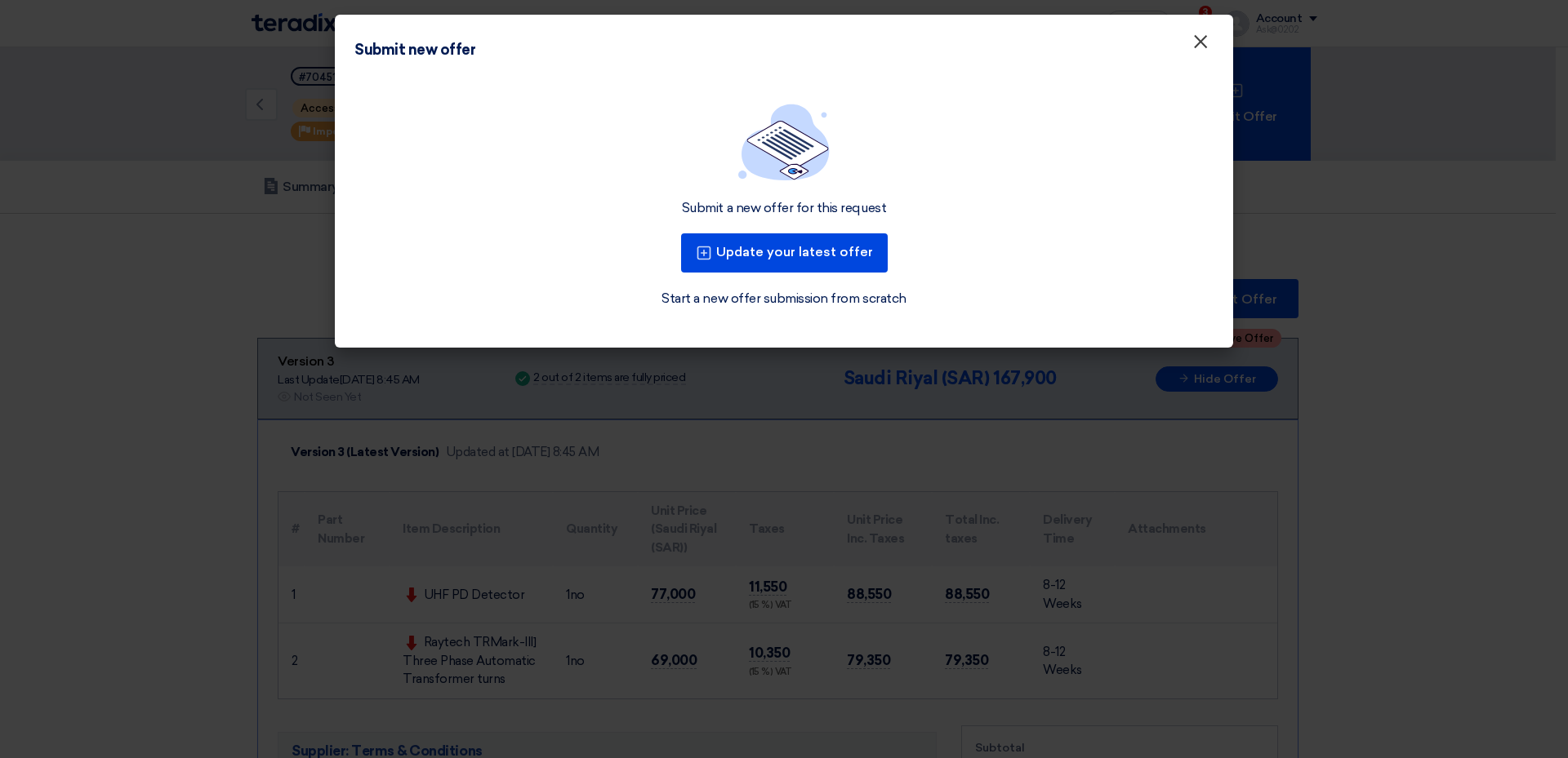
click at [1192, 33] on span "×" at bounding box center [1200, 45] width 17 height 32
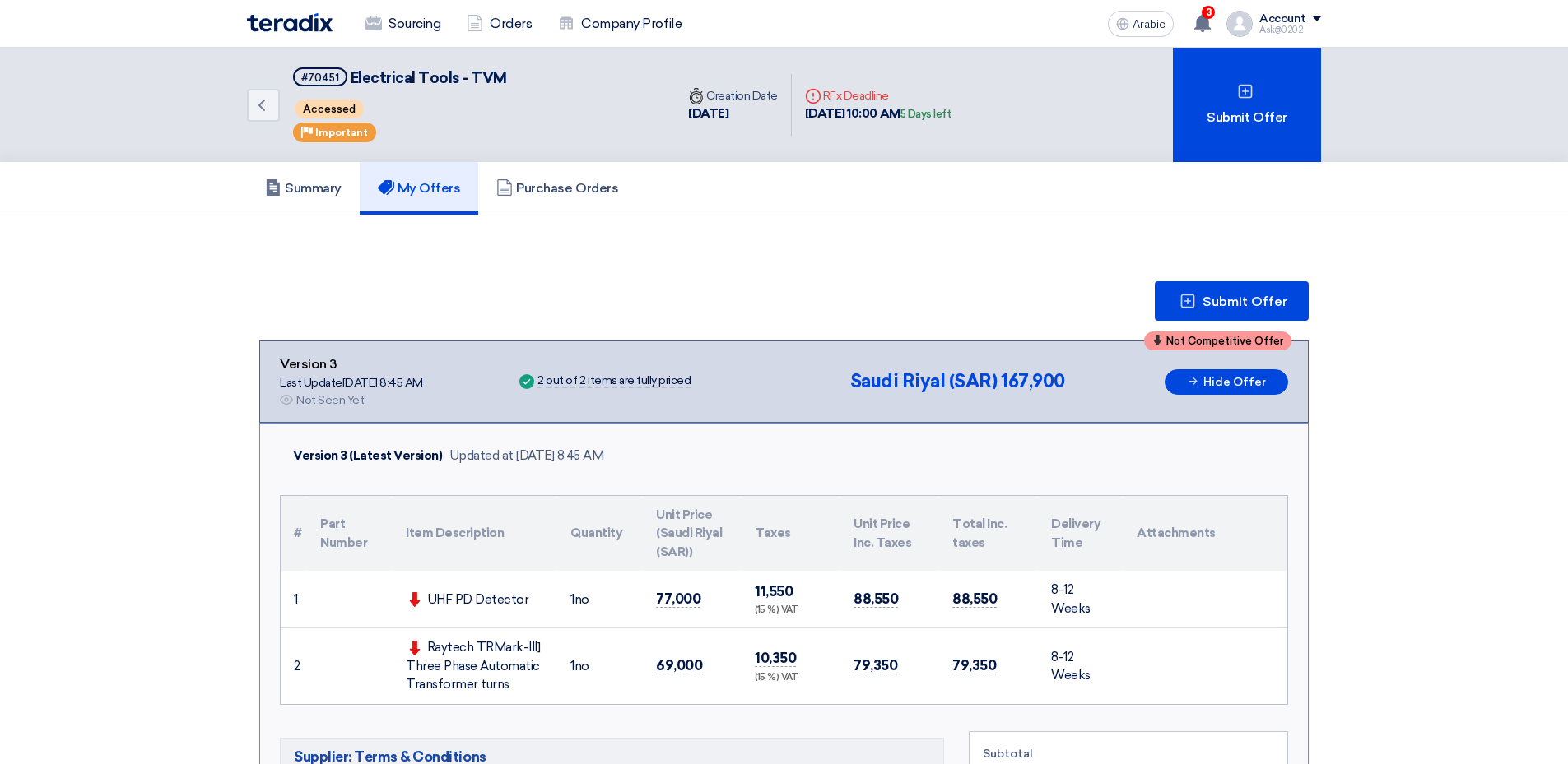
click at [1259, 15] on div "Account" at bounding box center [1282, 19] width 47 height 14
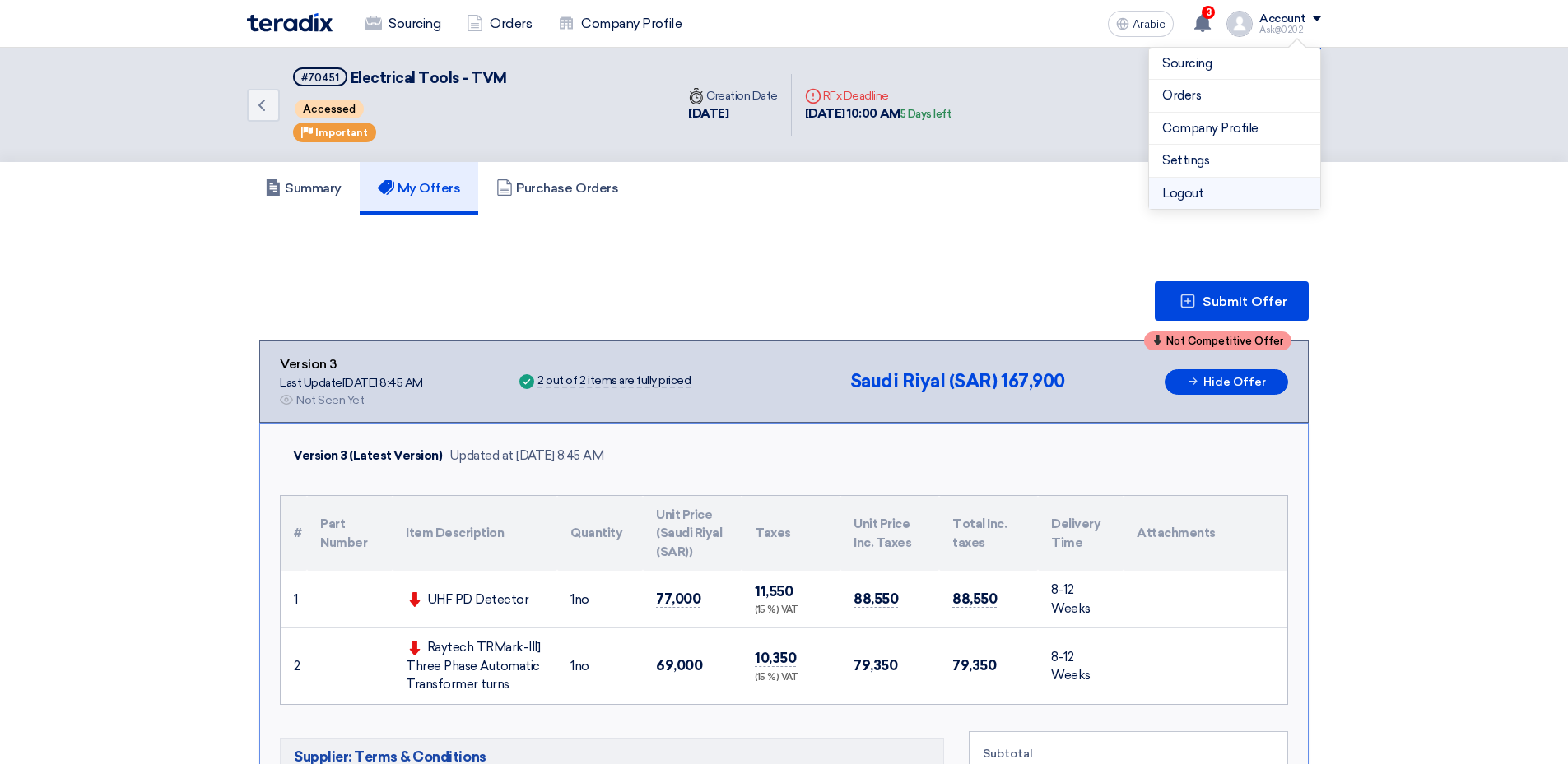
click at [1148, 177] on li "Logout" at bounding box center [1234, 193] width 171 height 32
